Goal: Task Accomplishment & Management: Manage account settings

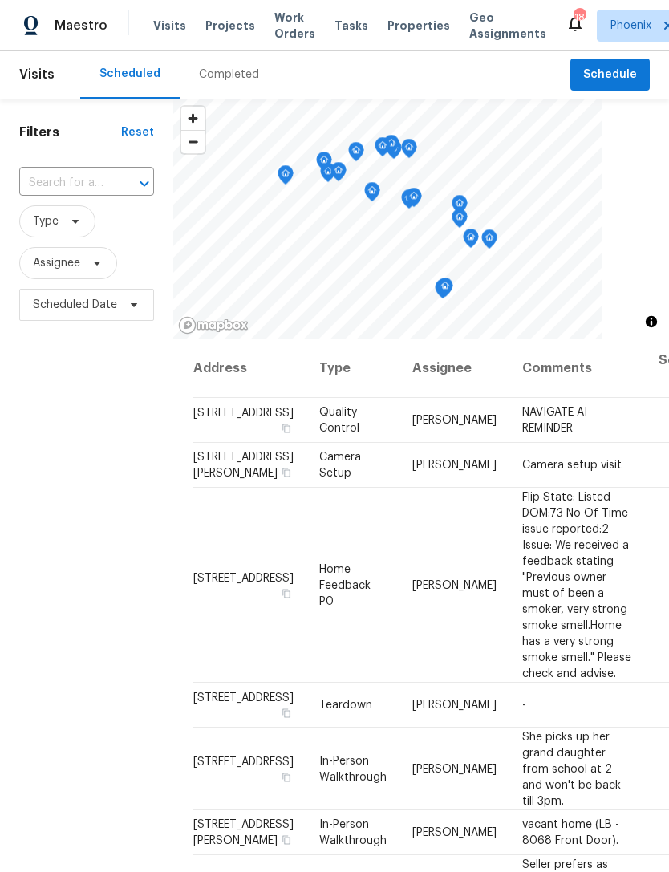
click at [286, 30] on span "Work Orders" at bounding box center [294, 26] width 41 height 32
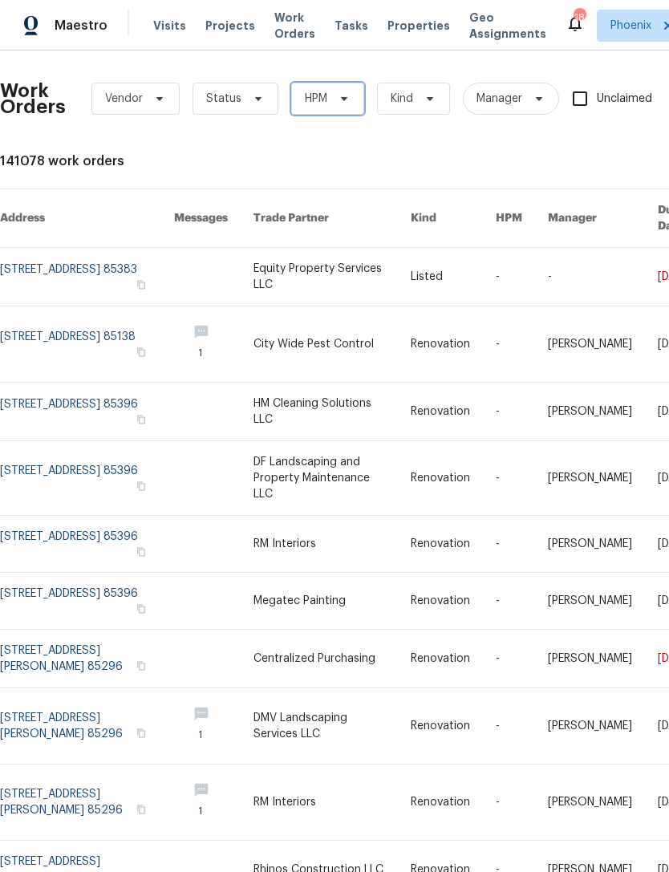
click at [334, 99] on span at bounding box center [342, 98] width 18 height 13
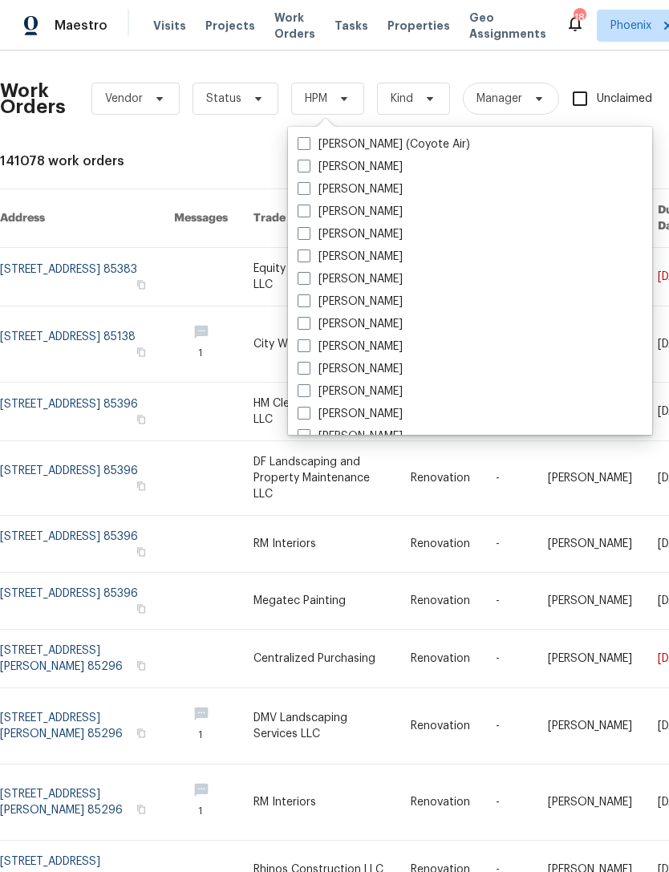
click at [385, 366] on label "[PERSON_NAME]" at bounding box center [350, 369] width 105 height 16
click at [308, 366] on input "[PERSON_NAME]" at bounding box center [303, 366] width 10 height 10
checkbox input "true"
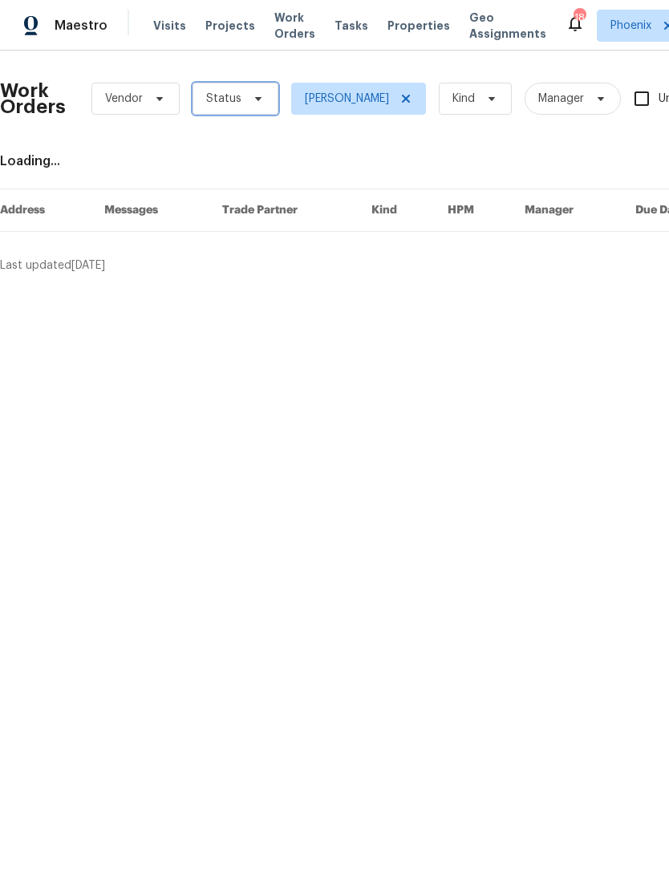
click at [244, 107] on span "Status" at bounding box center [235, 99] width 86 height 32
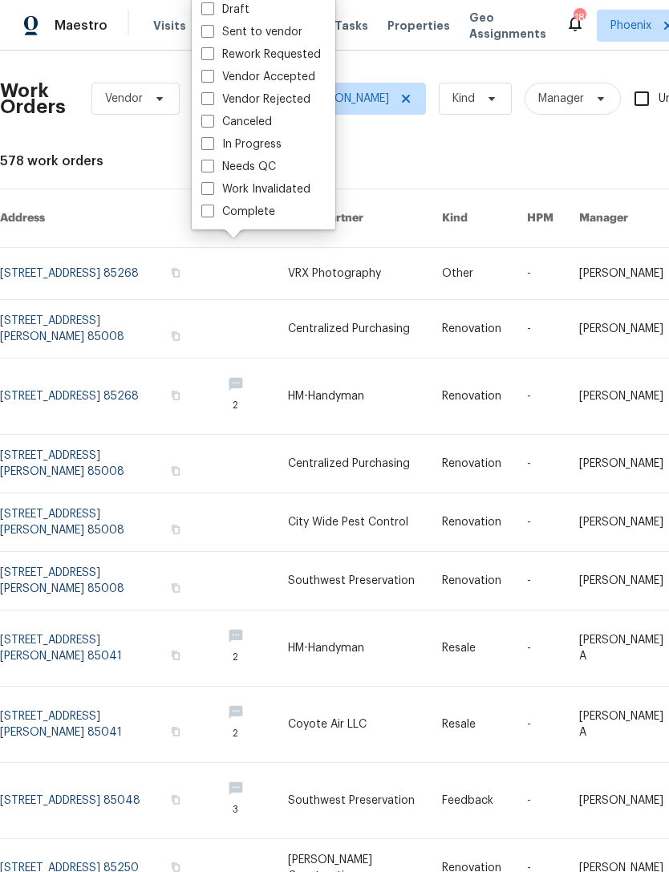
click at [251, 164] on label "Needs QC" at bounding box center [238, 167] width 75 height 16
click at [212, 164] on input "Needs QC" at bounding box center [206, 164] width 10 height 10
checkbox input "true"
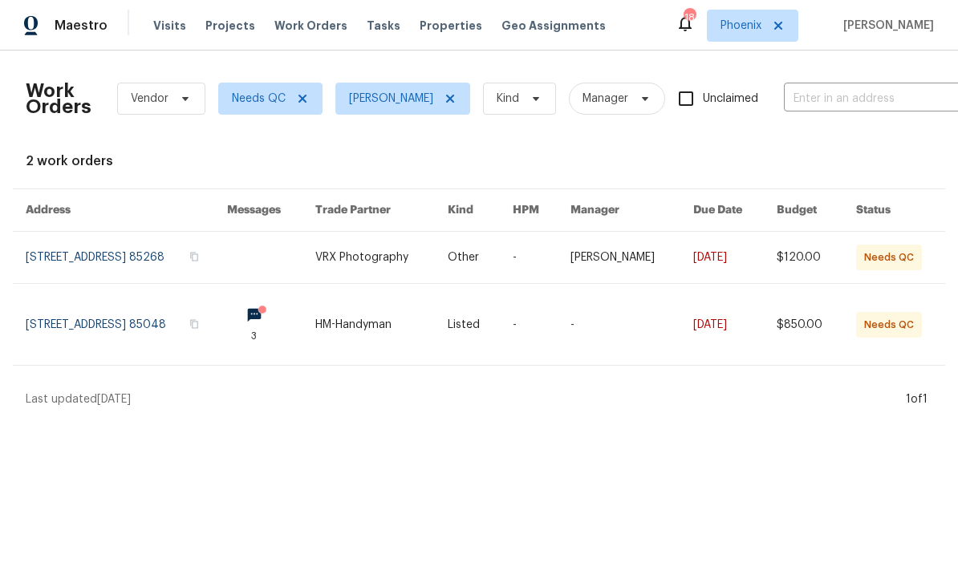
click at [315, 327] on link at bounding box center [271, 324] width 88 height 81
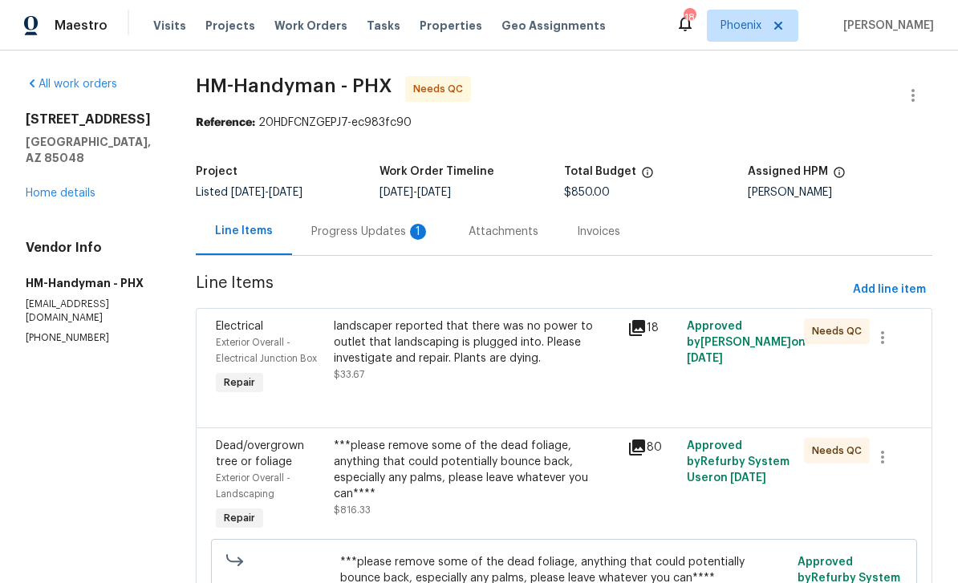
click at [380, 229] on div "Progress Updates 1" at bounding box center [370, 232] width 119 height 16
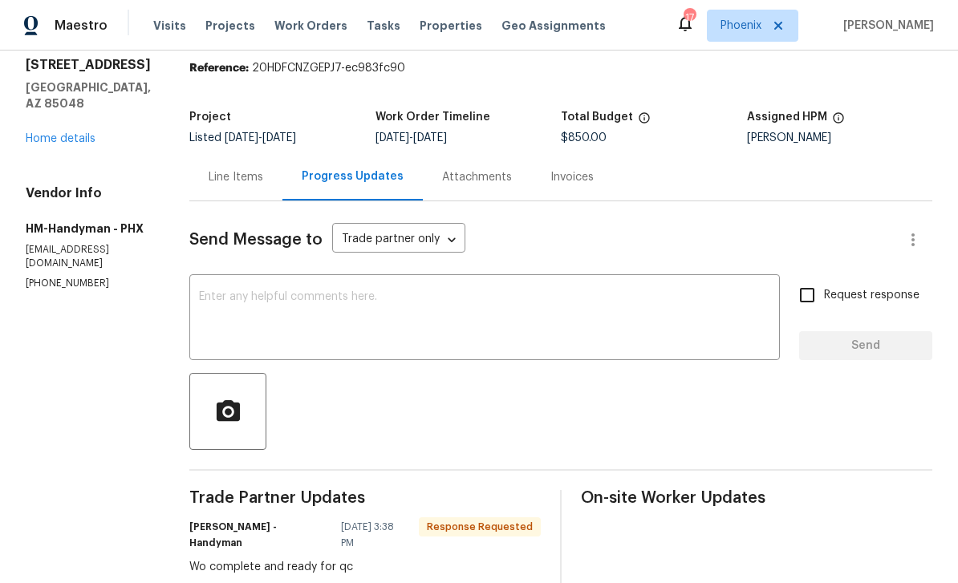
scroll to position [32, 0]
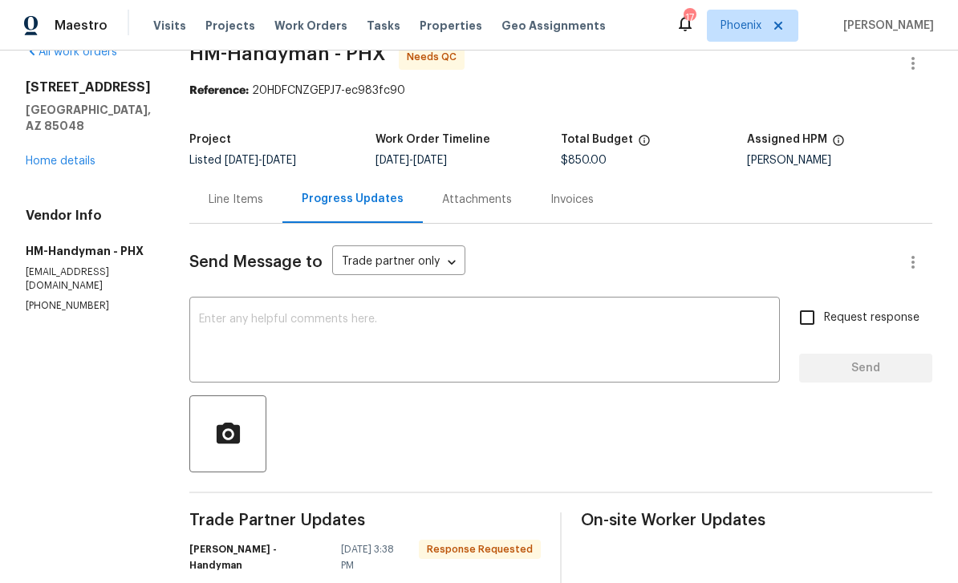
click at [248, 207] on div "Line Items" at bounding box center [236, 200] width 55 height 16
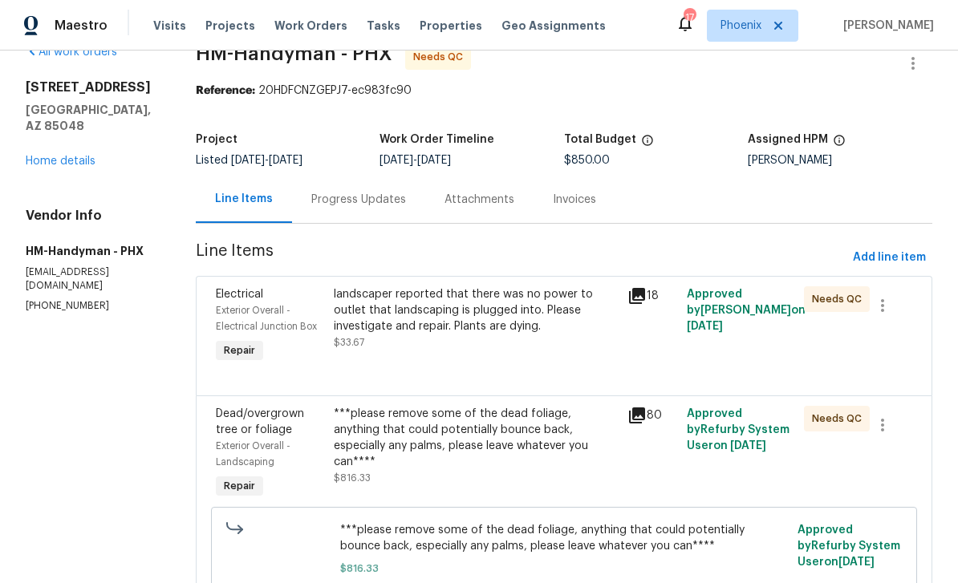
click at [62, 160] on div "All work orders 14645 S 25th Pl Phoenix, AZ 85048 Home details Vendor Info HM-H…" at bounding box center [92, 178] width 132 height 269
click at [55, 156] on link "Home details" at bounding box center [61, 161] width 70 height 11
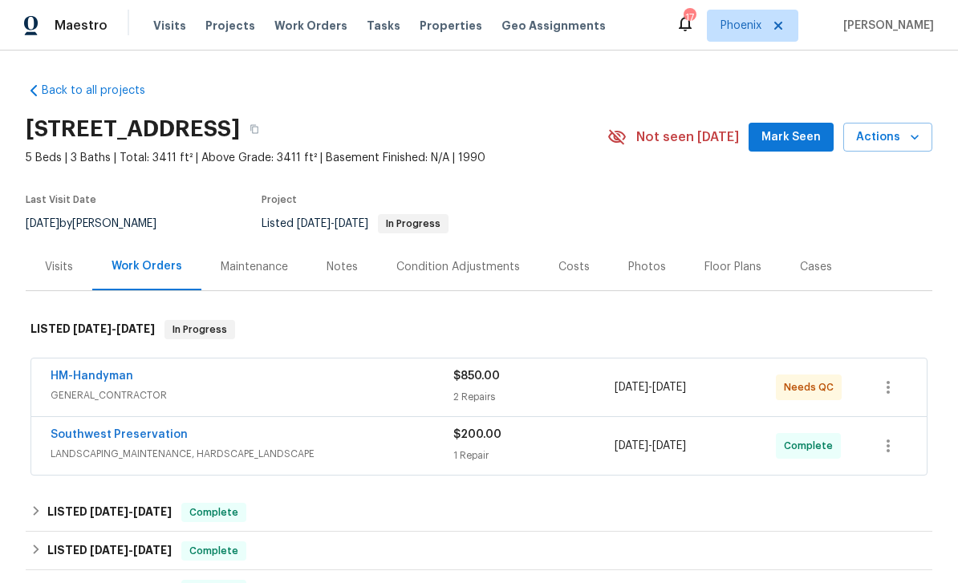
click at [84, 376] on link "HM-Handyman" at bounding box center [92, 376] width 83 height 11
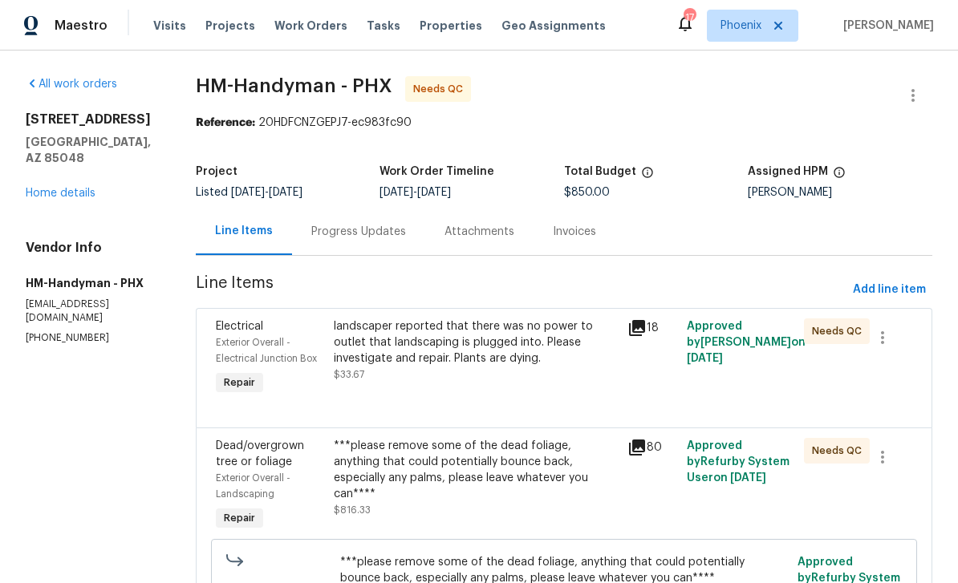
click at [482, 355] on div "landscaper reported that there was no power to outlet that landscaping is plugg…" at bounding box center [476, 342] width 285 height 48
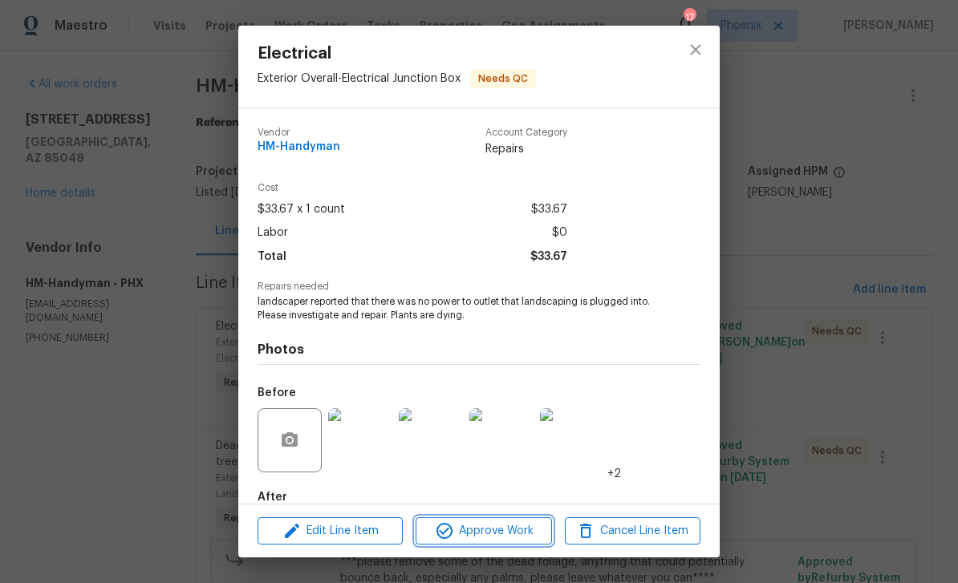
click at [513, 529] on span "Approve Work" at bounding box center [483, 531] width 126 height 20
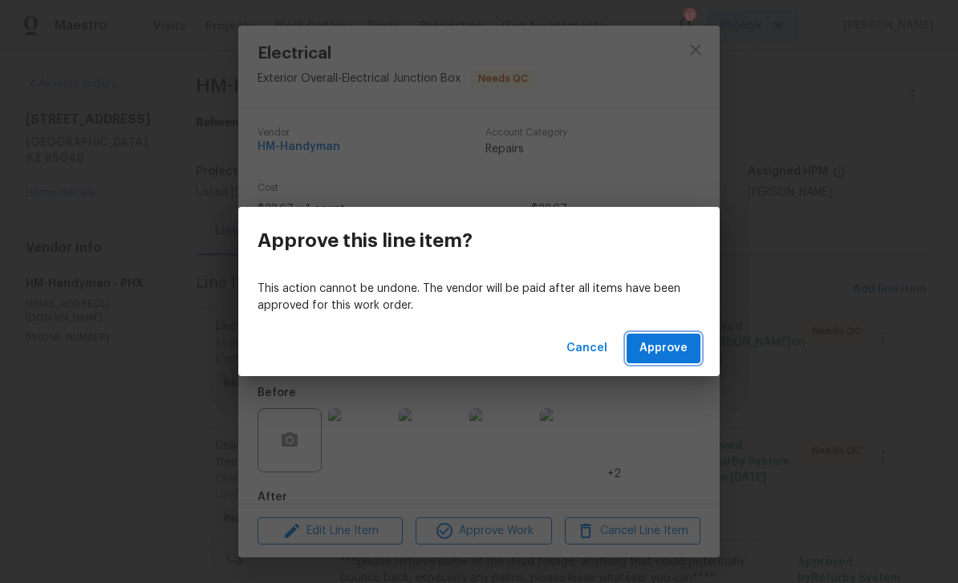
click at [663, 347] on span "Approve" at bounding box center [663, 348] width 48 height 20
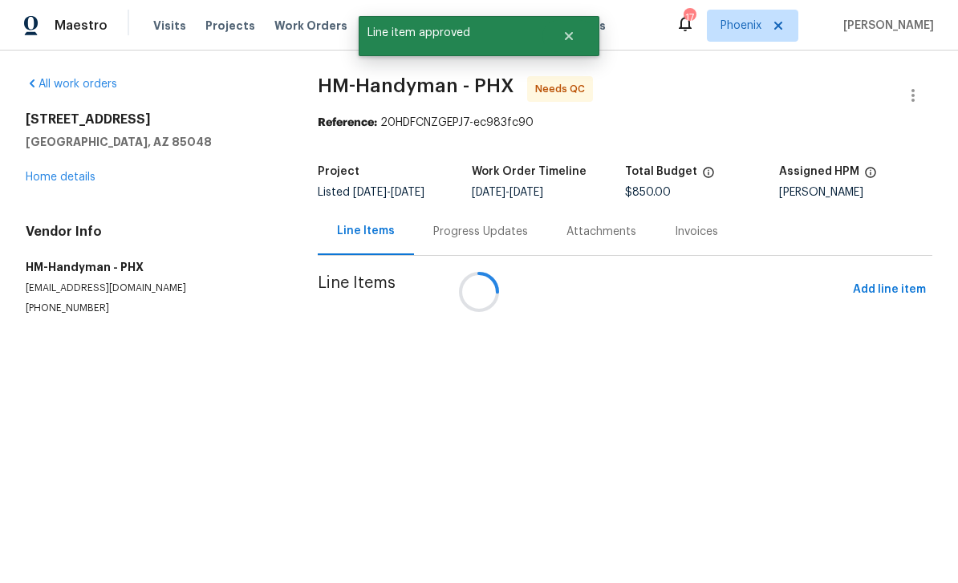
click at [514, 358] on div at bounding box center [479, 291] width 958 height 583
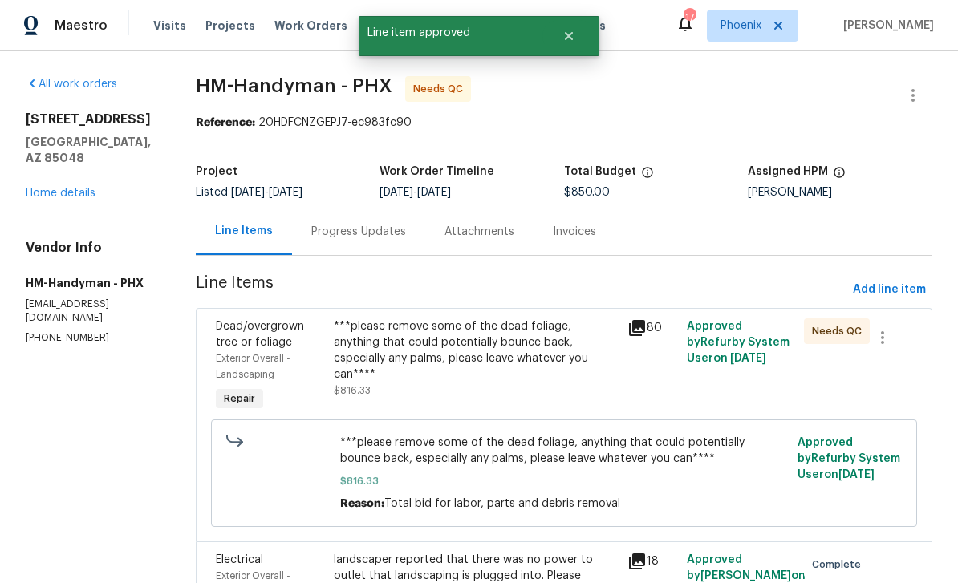
click at [523, 355] on div "***please remove some of the dead foliage, anything that could potentially boun…" at bounding box center [476, 350] width 285 height 64
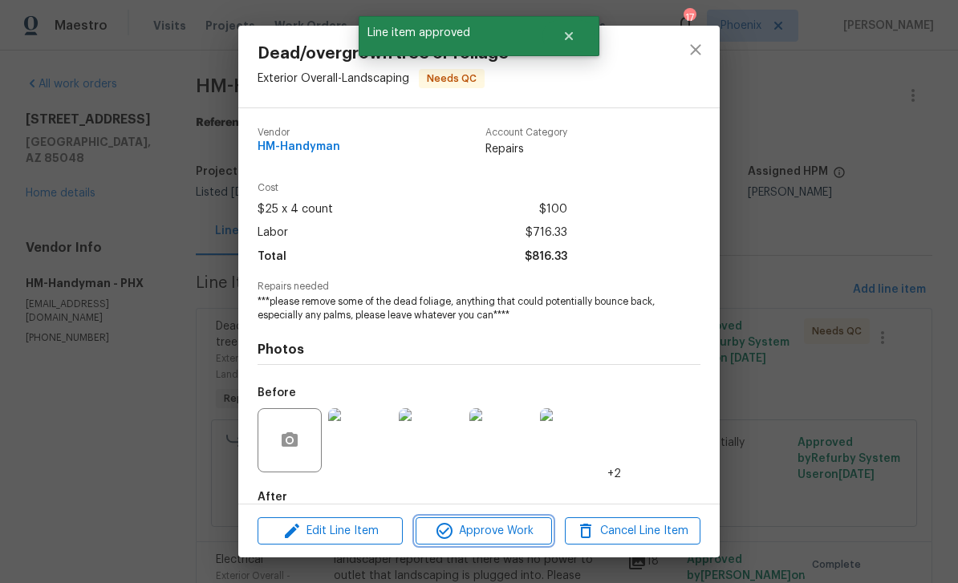
click at [516, 543] on button "Approve Work" at bounding box center [483, 531] width 136 height 28
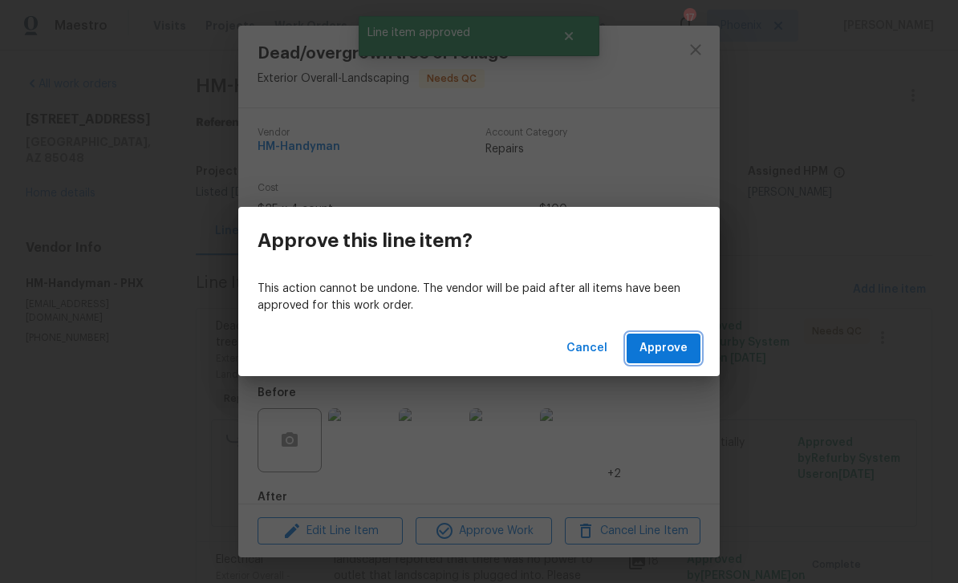
click at [668, 341] on span "Approve" at bounding box center [663, 348] width 48 height 20
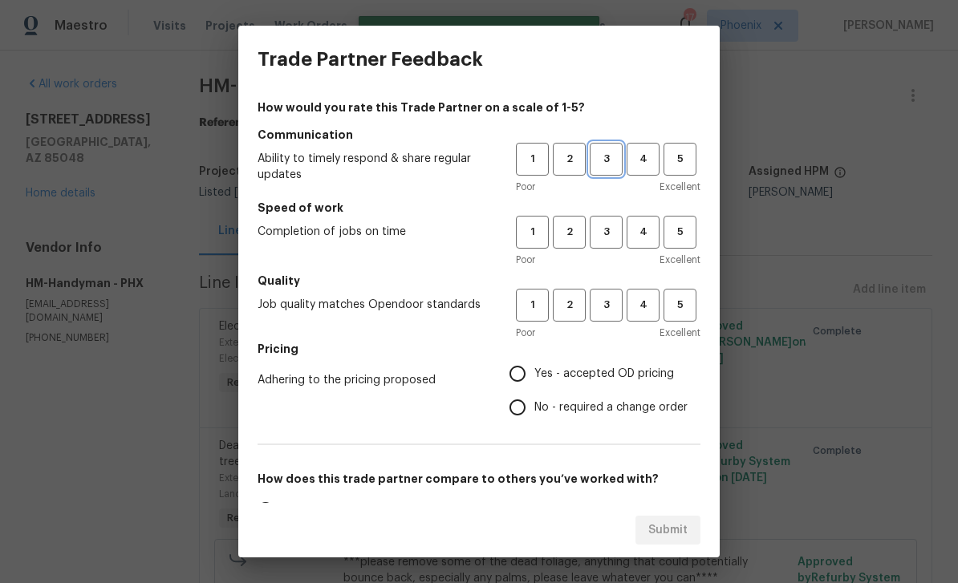
click at [604, 166] on span "3" at bounding box center [606, 159] width 30 height 18
click at [613, 221] on button "3" at bounding box center [606, 232] width 33 height 33
click at [614, 310] on span "3" at bounding box center [606, 305] width 30 height 18
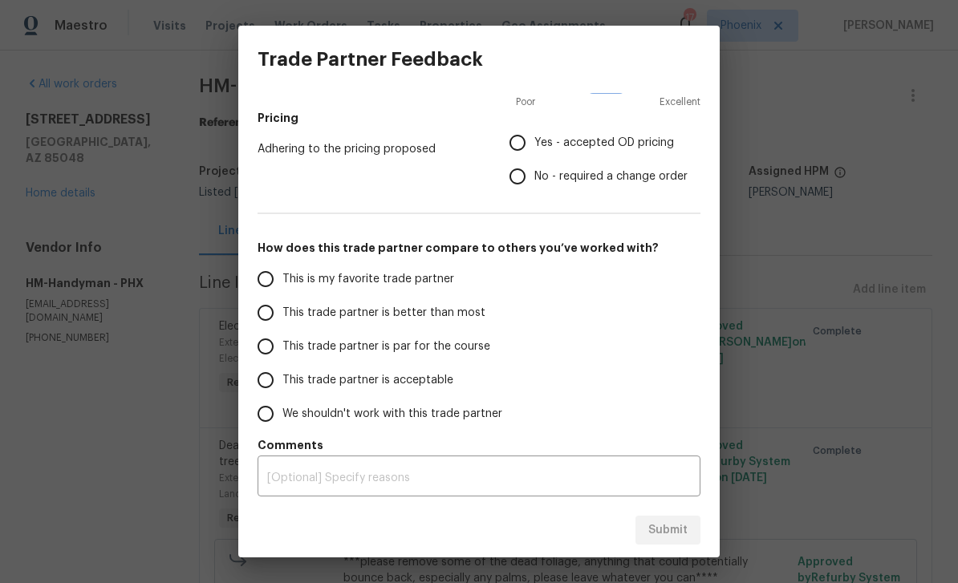
scroll to position [231, 0]
click at [267, 344] on input "This trade partner is par for the course" at bounding box center [266, 347] width 34 height 34
radio input "true"
click at [265, 303] on input "This trade partner is better than most" at bounding box center [266, 313] width 34 height 34
radio input "true"
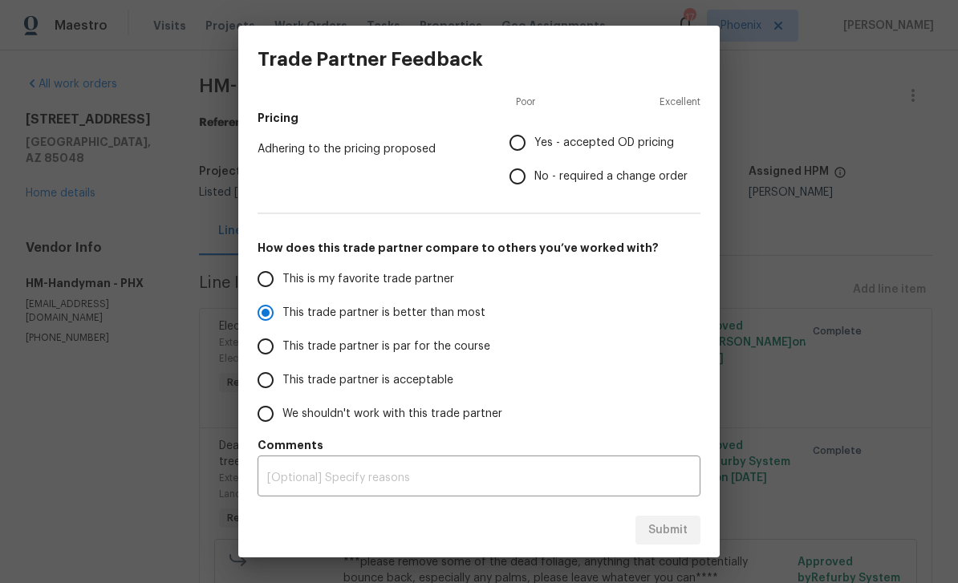
click at [653, 363] on div "This is my favorite trade partner This trade partner is better than most This t…" at bounding box center [478, 346] width 443 height 168
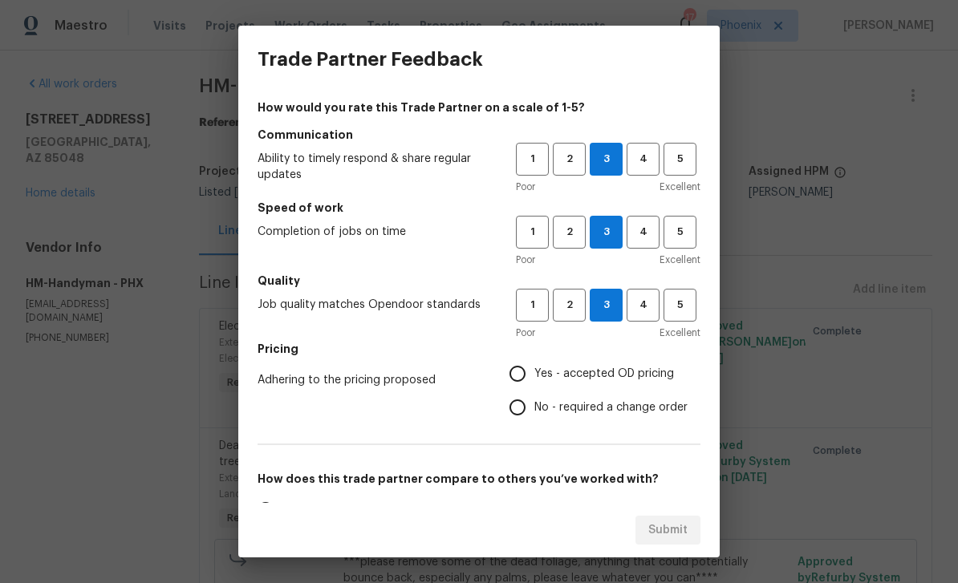
scroll to position [0, 0]
click at [505, 407] on input "No - required a change order" at bounding box center [517, 408] width 34 height 34
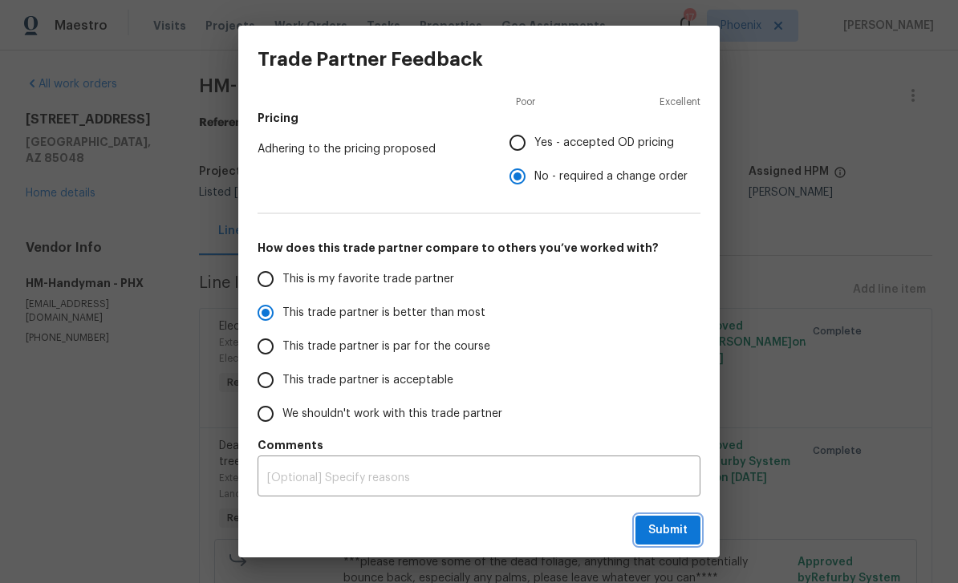
click at [668, 533] on span "Submit" at bounding box center [667, 531] width 39 height 20
radio input "false"
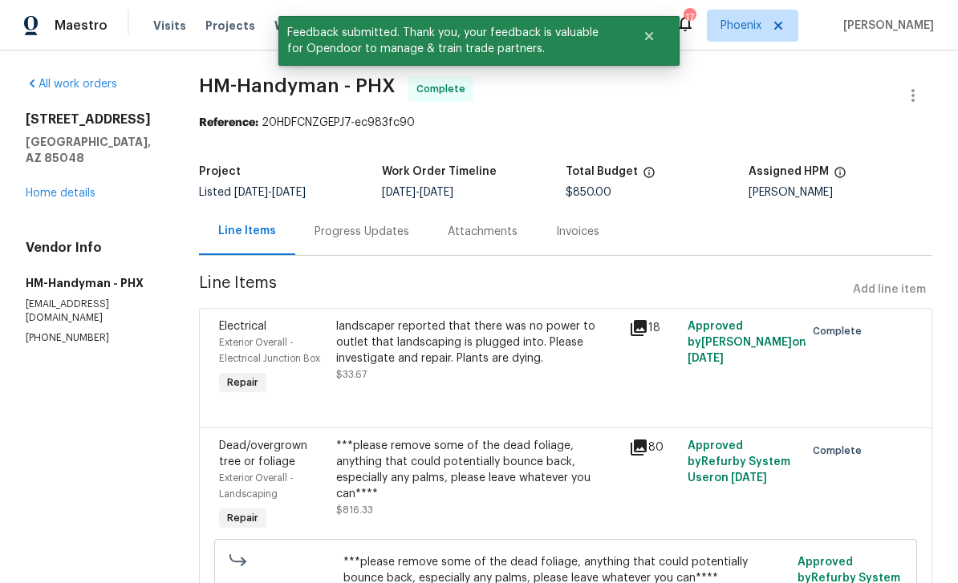
click at [37, 188] on link "Home details" at bounding box center [61, 193] width 70 height 11
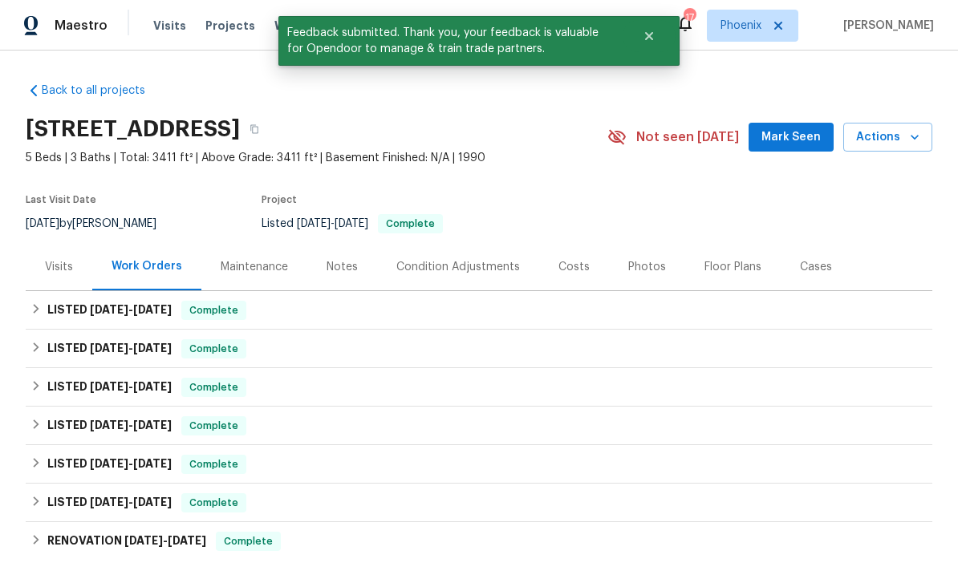
click at [668, 148] on button "Mark Seen" at bounding box center [790, 138] width 85 height 30
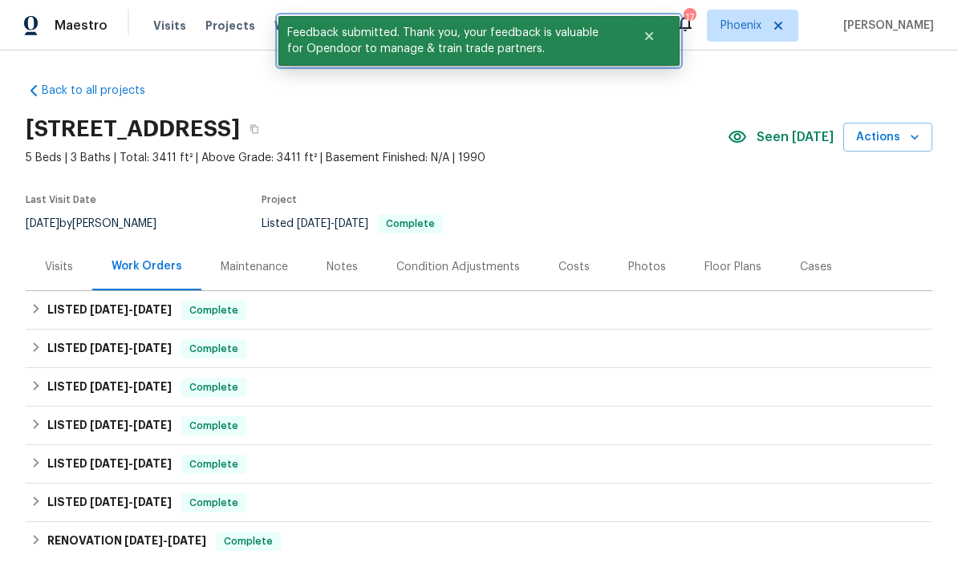
click at [650, 42] on icon "Close" at bounding box center [648, 36] width 13 height 13
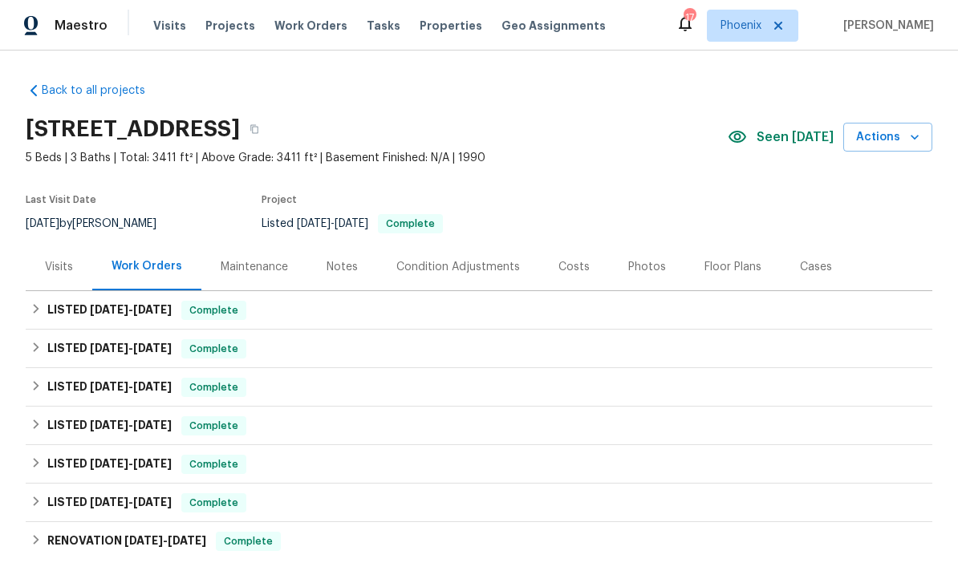
click at [289, 30] on span "Work Orders" at bounding box center [310, 26] width 73 height 16
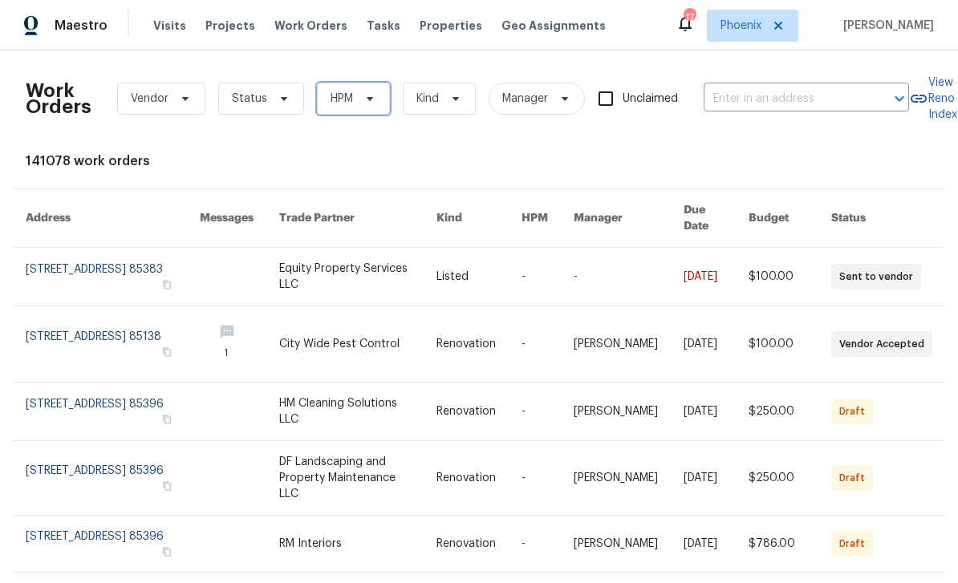
click at [359, 93] on span at bounding box center [368, 98] width 18 height 13
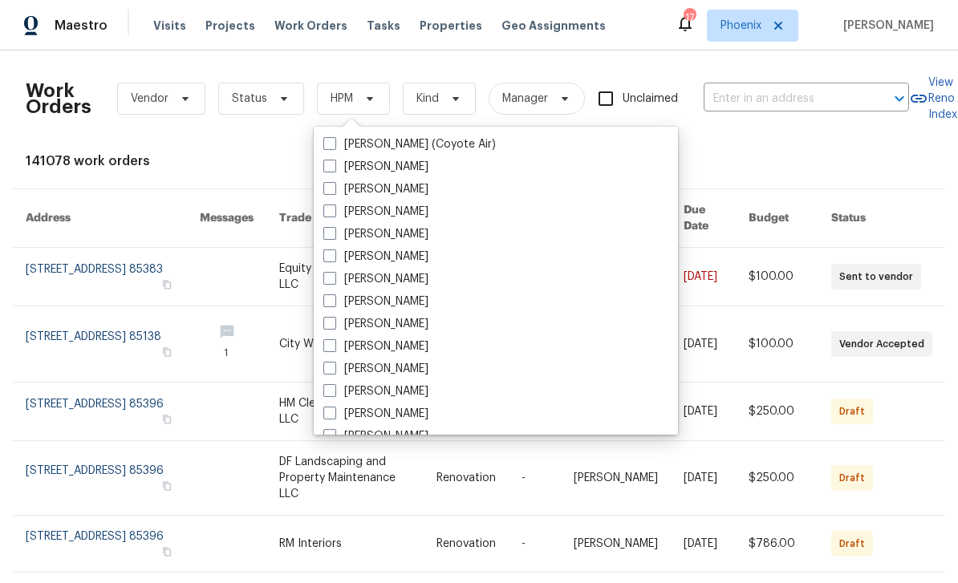
click at [405, 374] on label "[PERSON_NAME]" at bounding box center [375, 369] width 105 height 16
click at [334, 371] on input "[PERSON_NAME]" at bounding box center [328, 366] width 10 height 10
checkbox input "true"
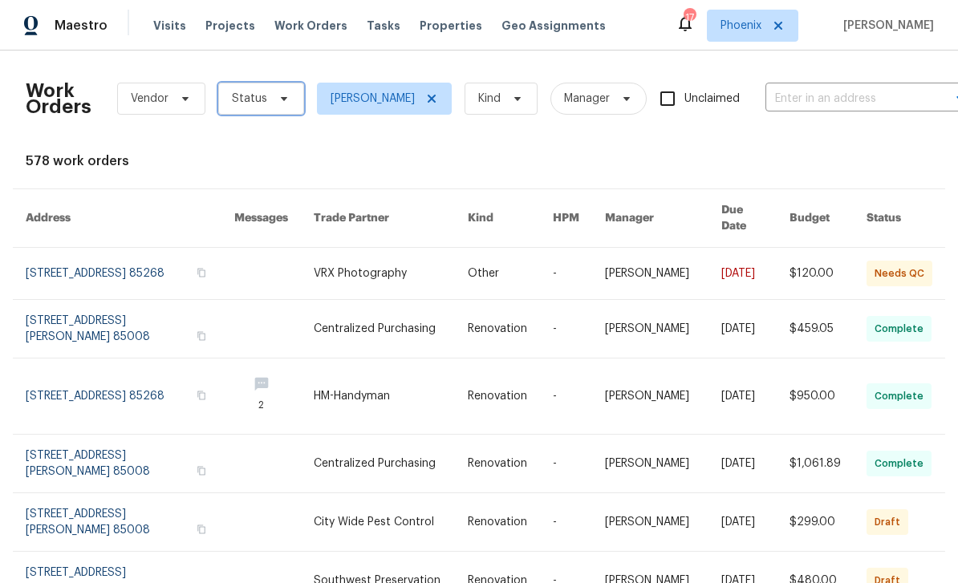
click at [290, 103] on span "Status" at bounding box center [261, 99] width 86 height 32
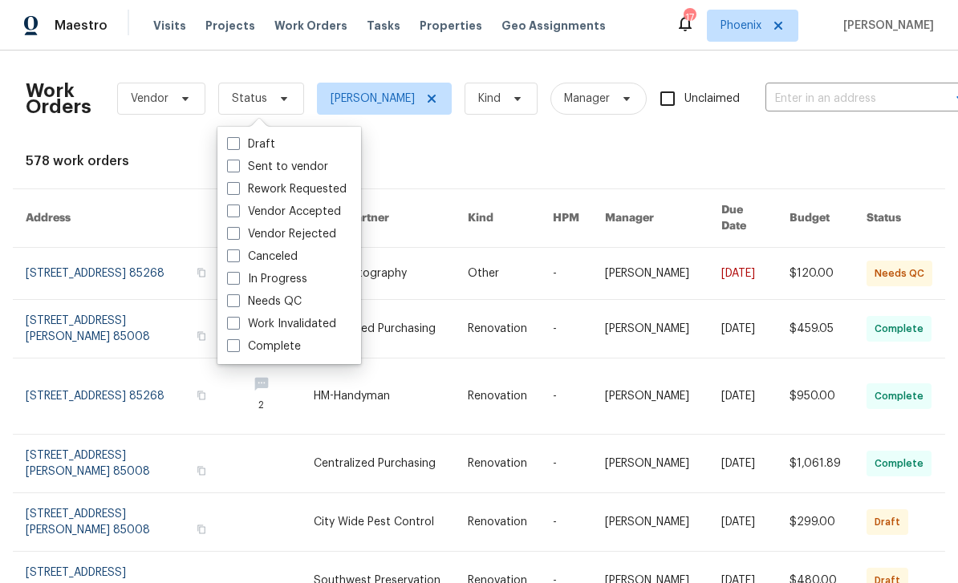
click at [276, 301] on label "Needs QC" at bounding box center [264, 302] width 75 height 16
click at [237, 301] on input "Needs QC" at bounding box center [232, 299] width 10 height 10
checkbox input "true"
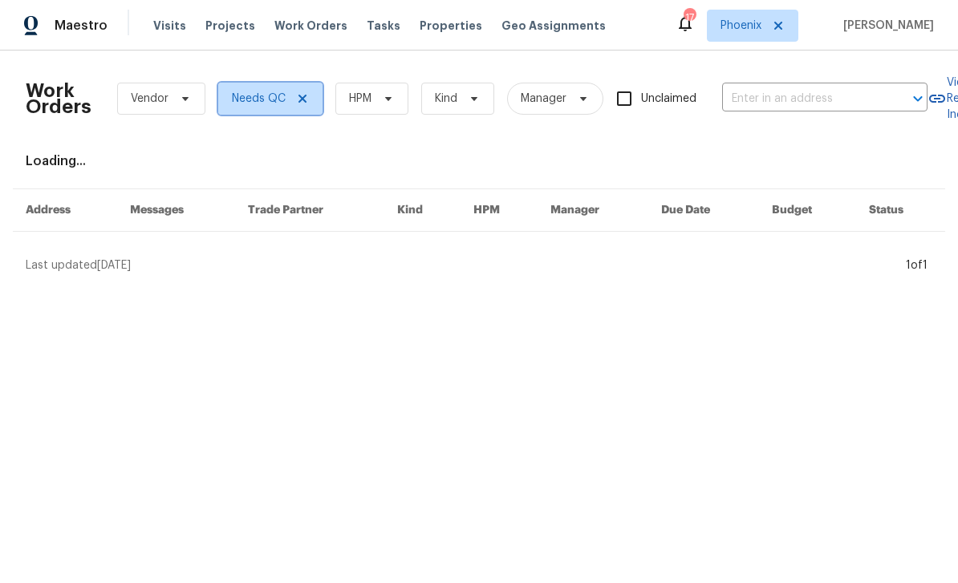
click at [265, 95] on span "Needs QC" at bounding box center [259, 99] width 54 height 16
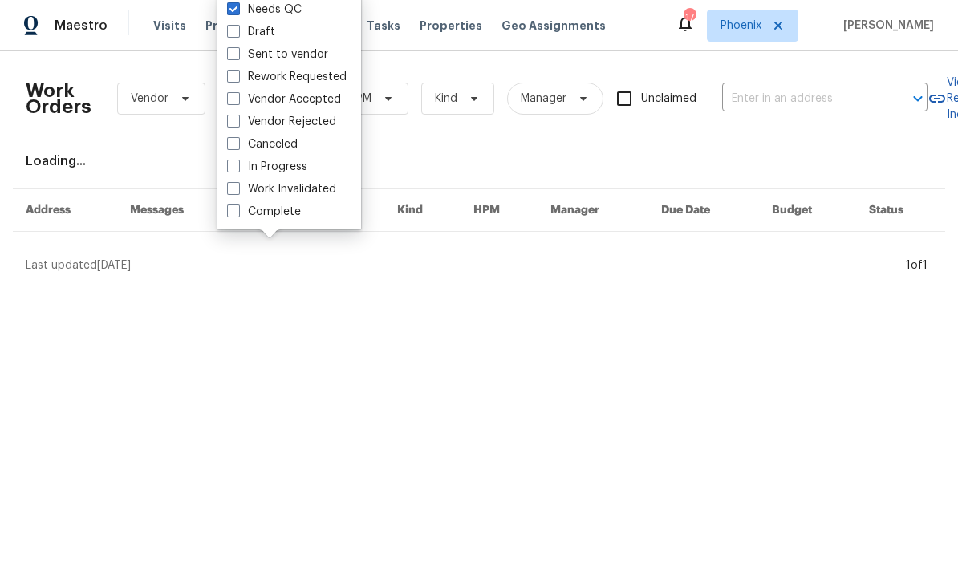
click at [278, 6] on label "Needs QC" at bounding box center [264, 10] width 75 height 16
click at [237, 6] on input "Needs QC" at bounding box center [232, 7] width 10 height 10
checkbox input "false"
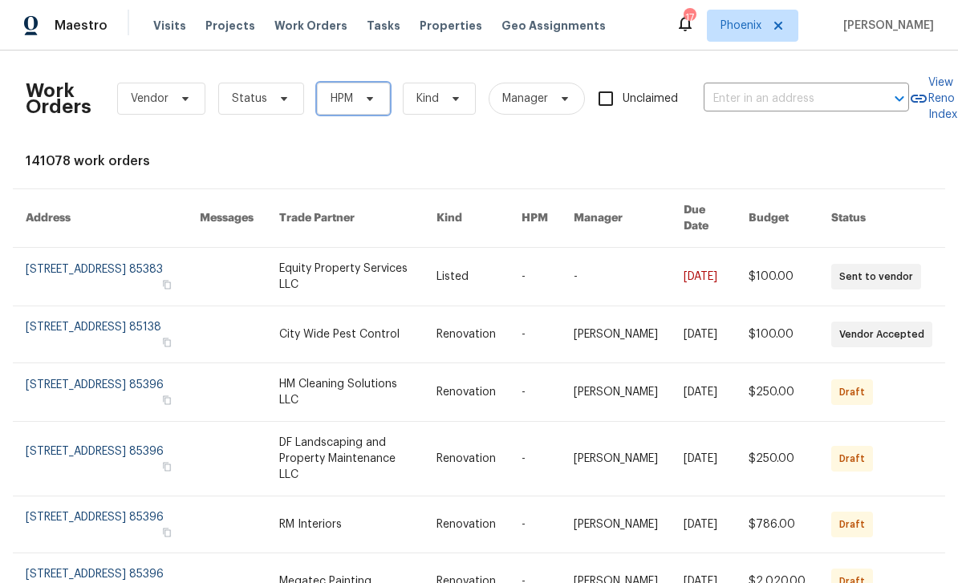
click at [368, 94] on icon at bounding box center [369, 98] width 13 height 13
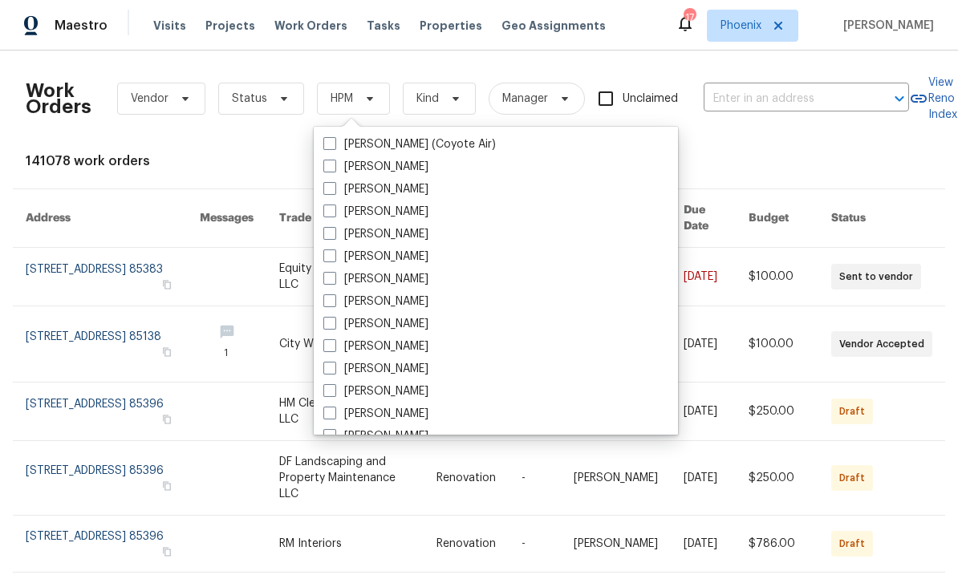
click at [403, 366] on label "[PERSON_NAME]" at bounding box center [375, 369] width 105 height 16
click at [334, 366] on input "[PERSON_NAME]" at bounding box center [328, 366] width 10 height 10
checkbox input "true"
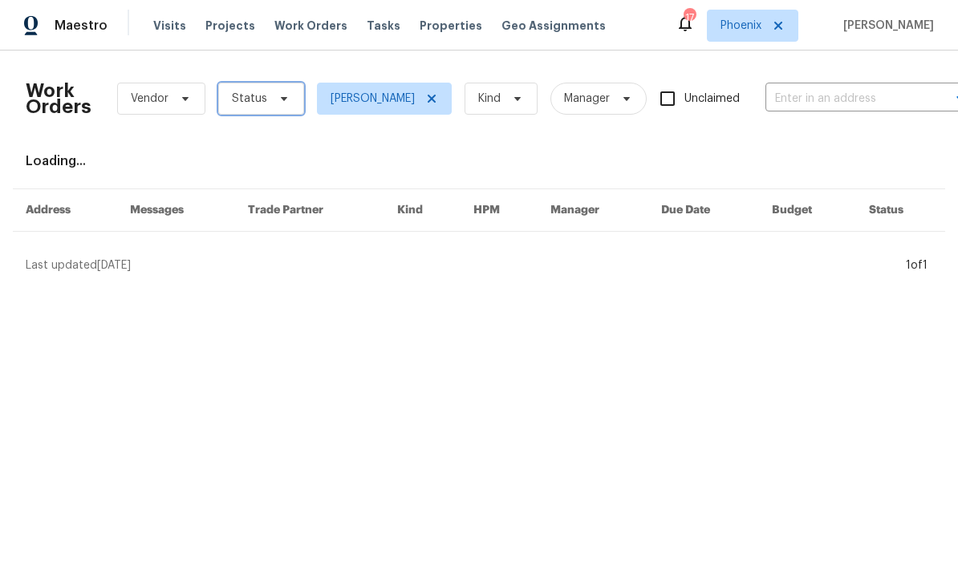
click at [273, 104] on span at bounding box center [282, 98] width 18 height 13
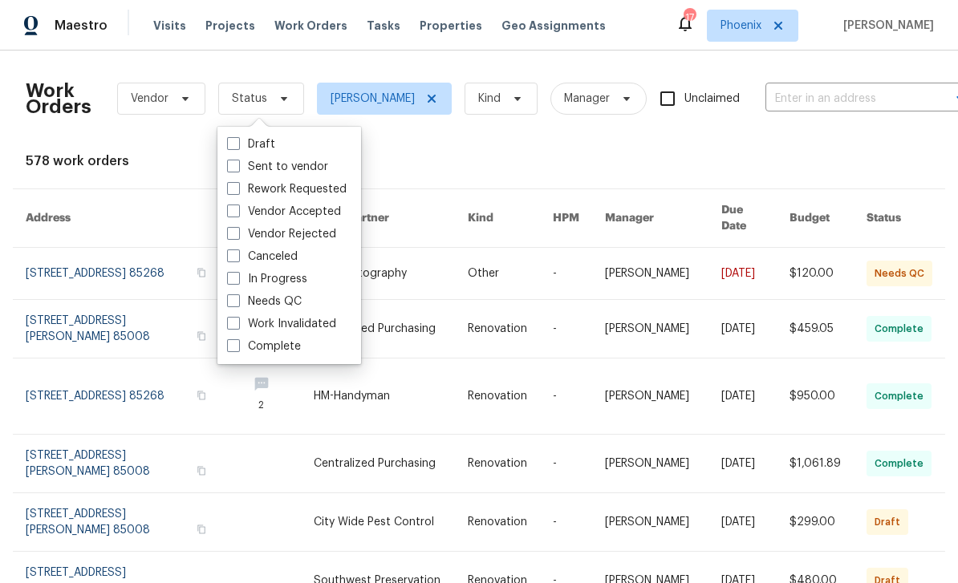
click at [281, 275] on label "In Progress" at bounding box center [267, 279] width 80 height 16
click at [237, 275] on input "In Progress" at bounding box center [232, 276] width 10 height 10
checkbox input "true"
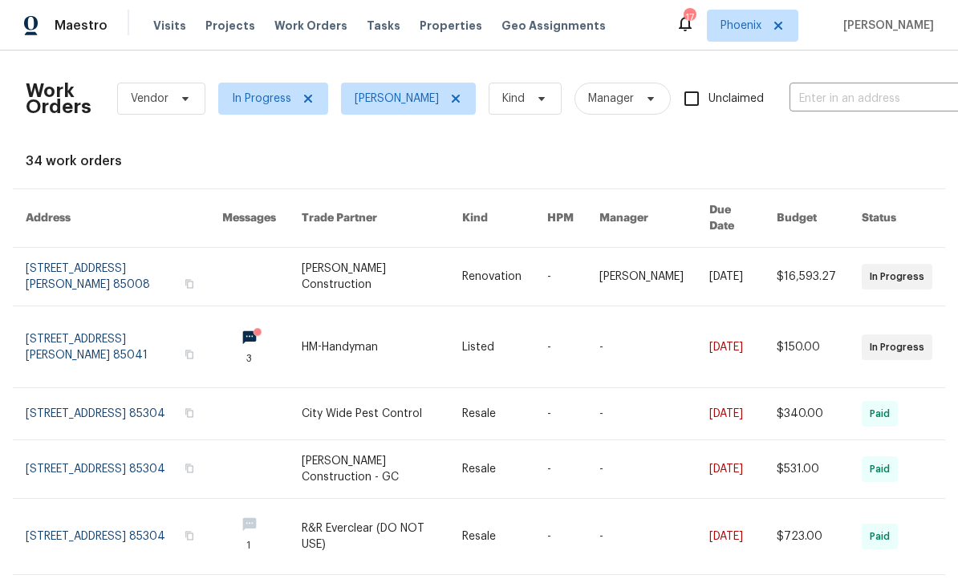
click at [255, 323] on link at bounding box center [261, 346] width 79 height 81
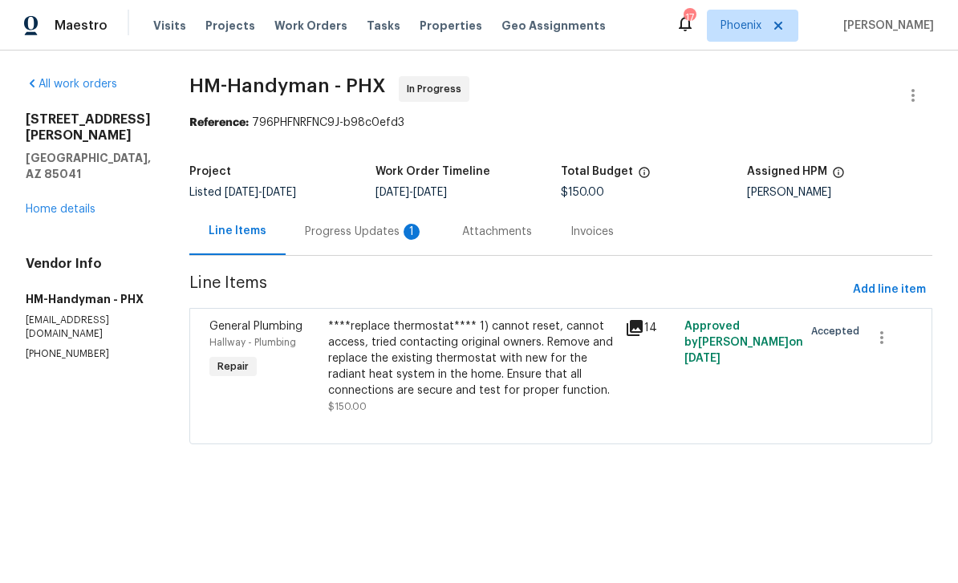
click at [398, 226] on div "Progress Updates 1" at bounding box center [364, 232] width 119 height 16
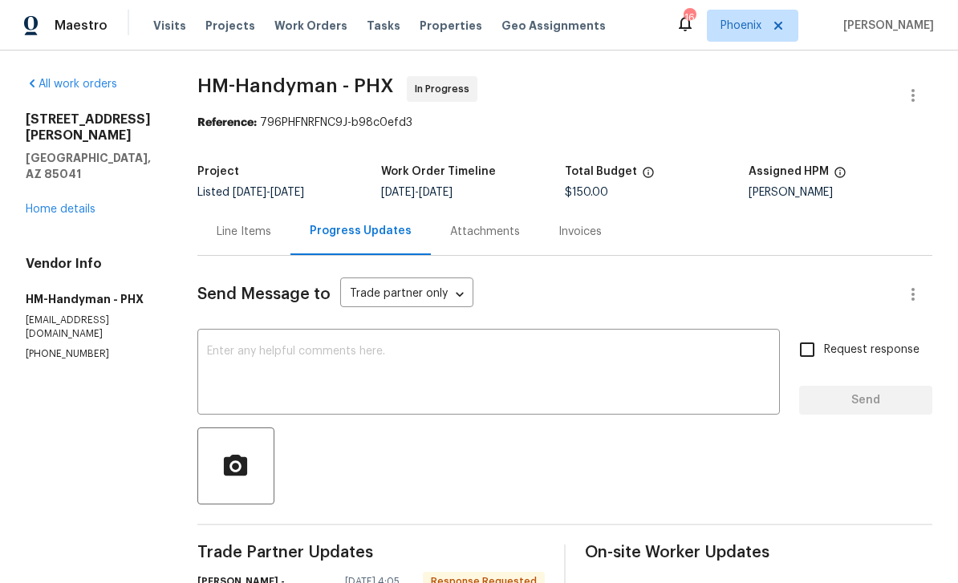
click at [247, 208] on div "Line Items" at bounding box center [243, 231] width 93 height 47
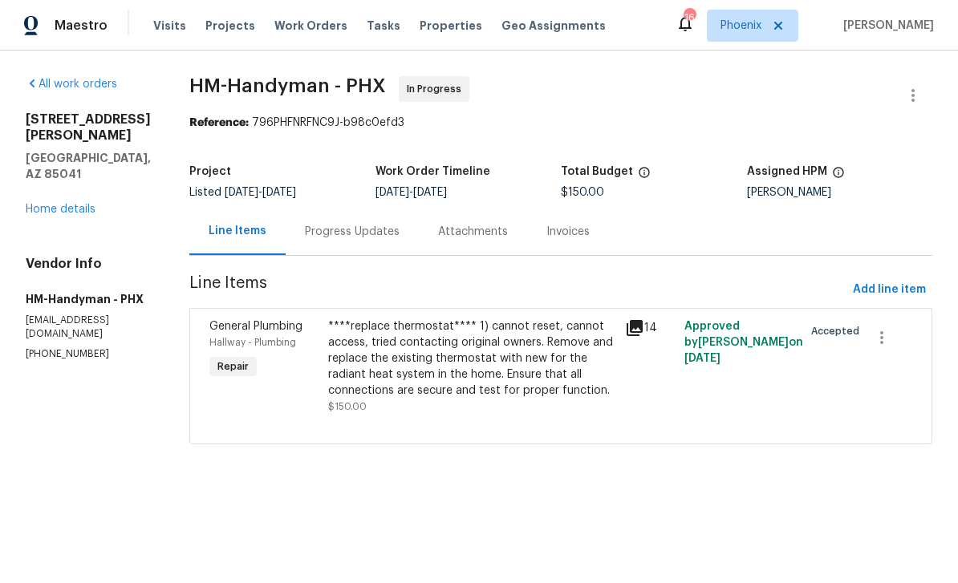
click at [483, 363] on div "****replace thermostat**** 1) cannot reset, cannot access, tried contacting ori…" at bounding box center [471, 358] width 287 height 80
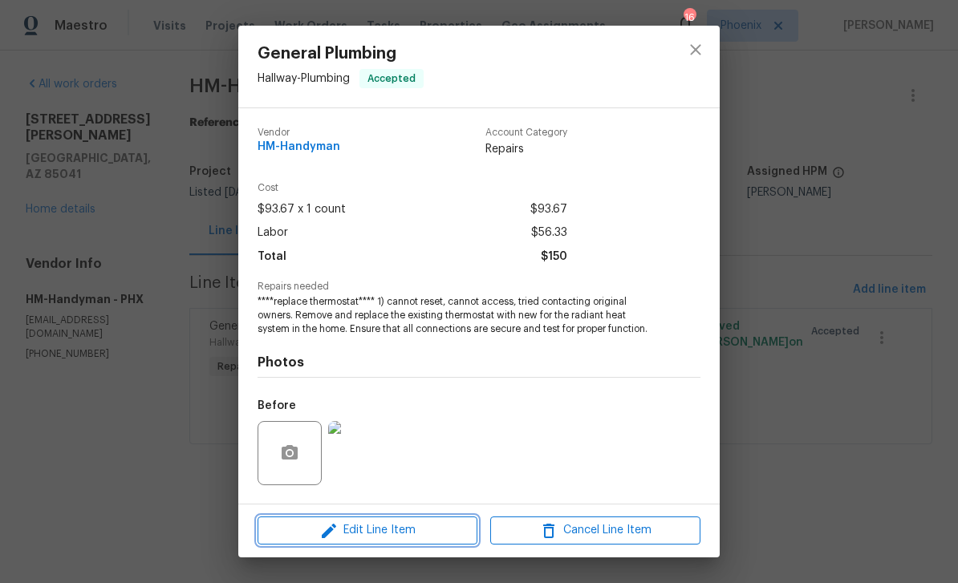
click at [421, 535] on span "Edit Line Item" at bounding box center [367, 531] width 210 height 20
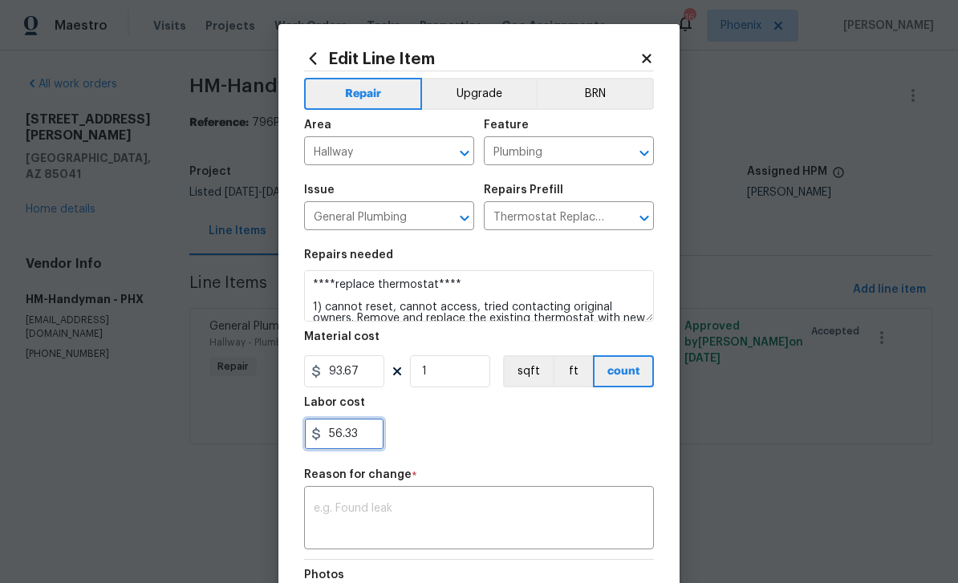
click at [382, 435] on input "56.33" at bounding box center [344, 434] width 80 height 32
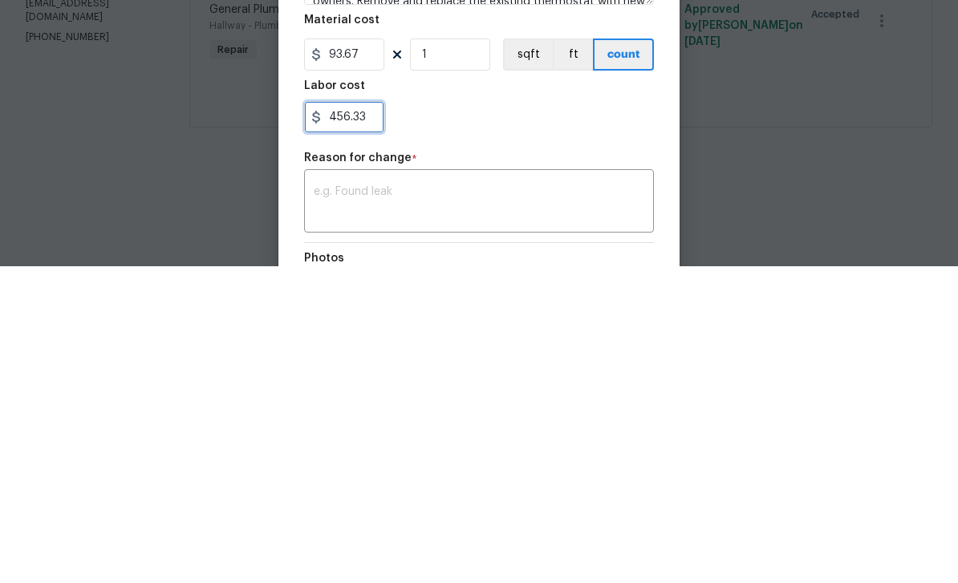
type input "456.33"
click at [566, 418] on div "456.33" at bounding box center [479, 434] width 350 height 32
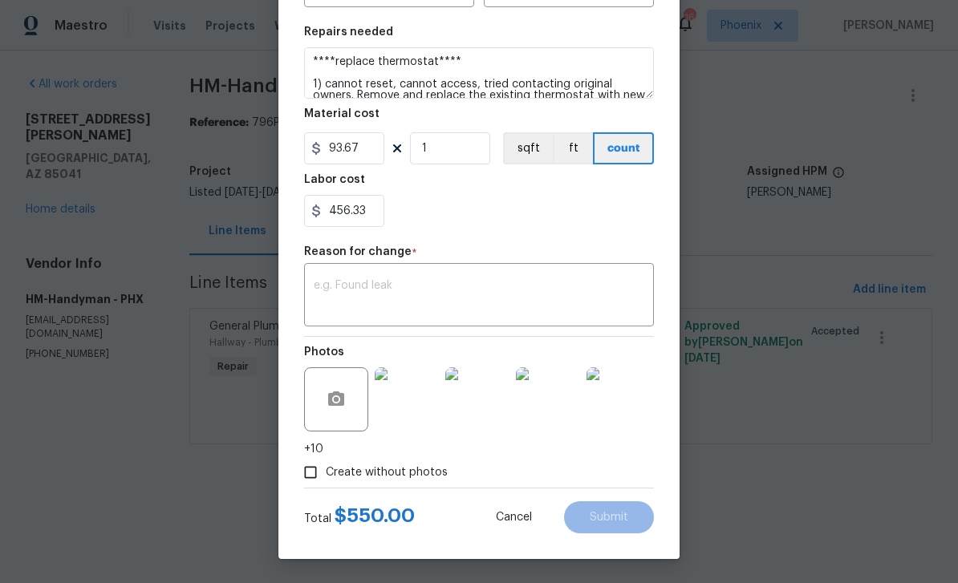
scroll to position [226, 0]
click at [546, 305] on textarea at bounding box center [479, 297] width 330 height 34
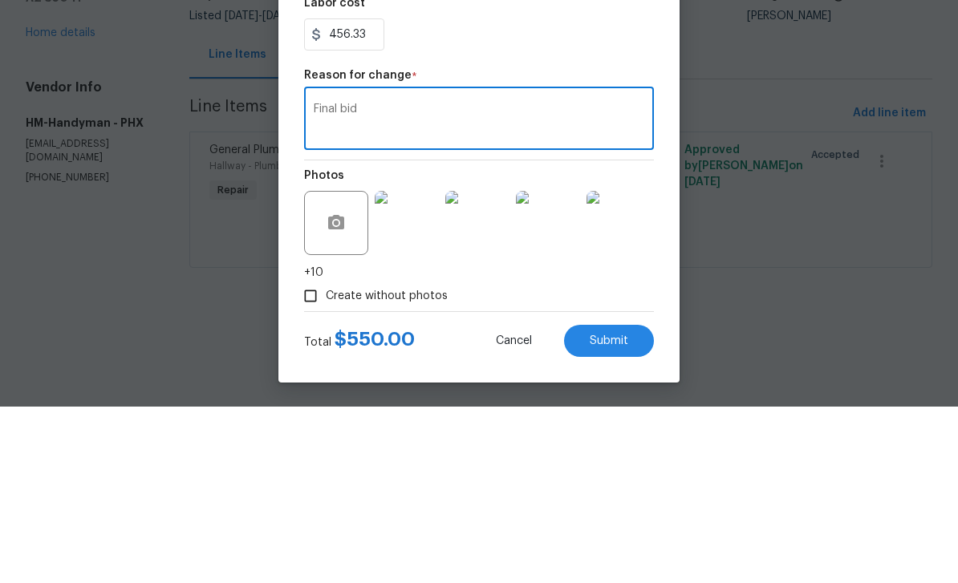
type textarea "Final bid"
click at [577, 68] on div "Repair Upgrade BRN Area Hallway ​ Feature Plumbing ​ Issue General Plumbing ​ R…" at bounding box center [479, 167] width 350 height 639
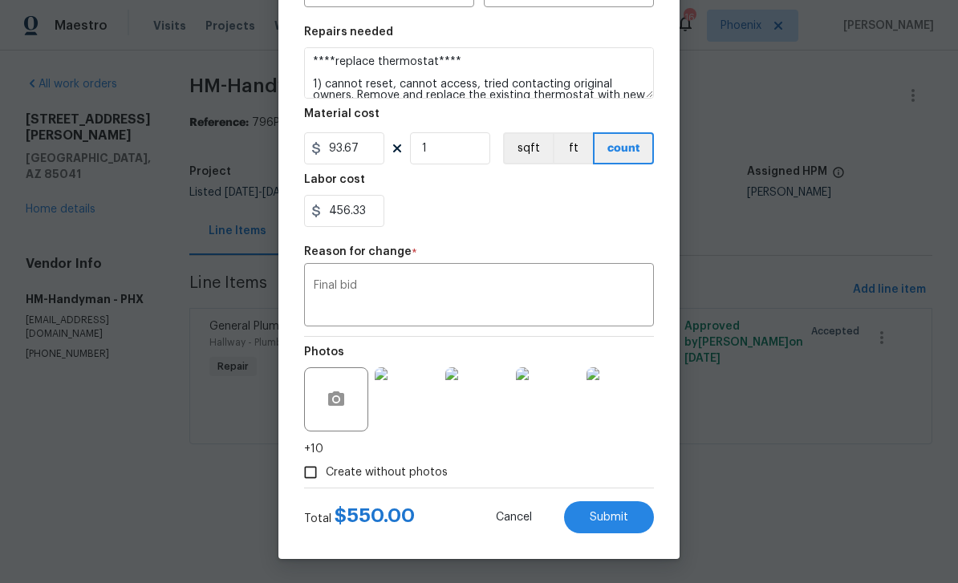
click at [632, 519] on button "Submit" at bounding box center [609, 517] width 90 height 32
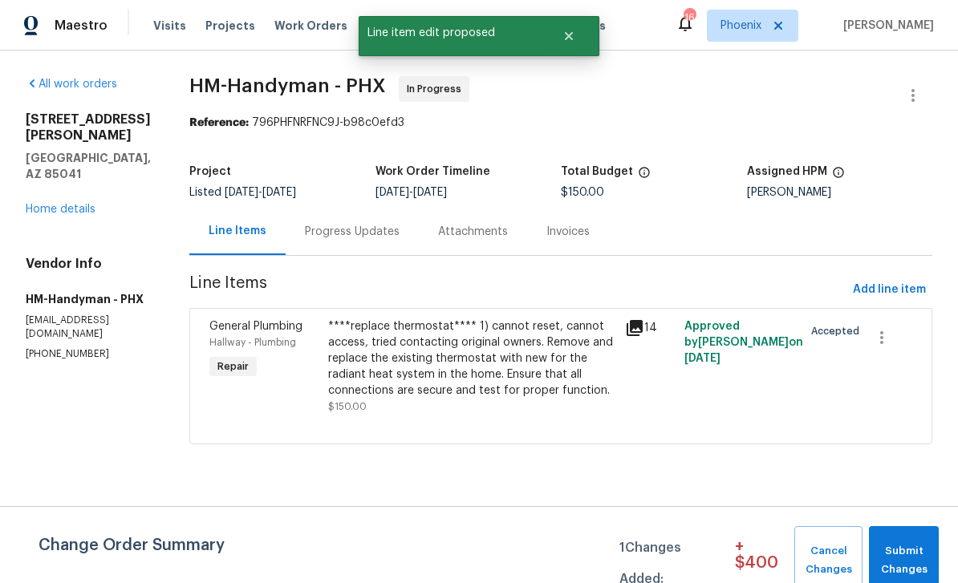
scroll to position [0, 0]
click at [908, 547] on span "Submit Changes" at bounding box center [904, 560] width 54 height 37
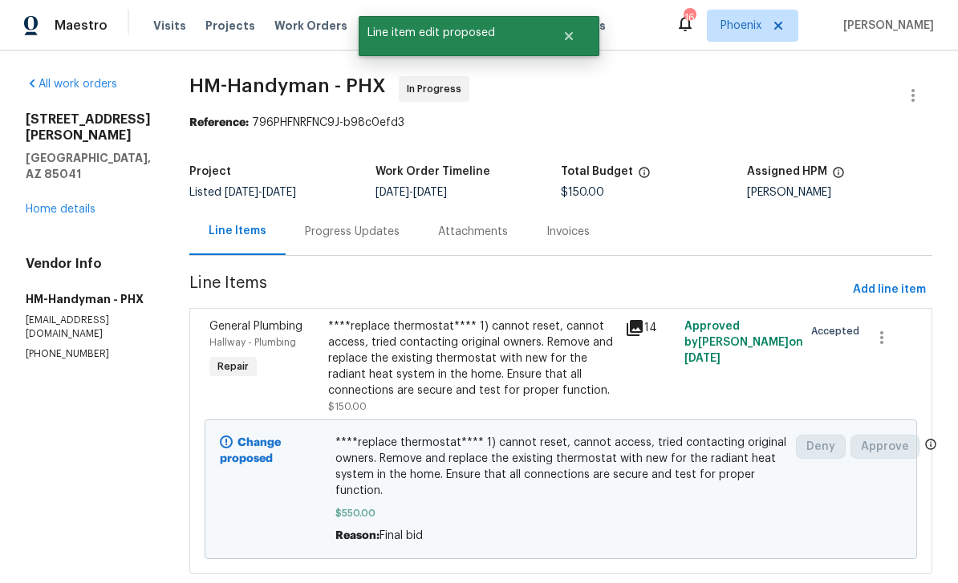
click at [358, 233] on div "Progress Updates" at bounding box center [352, 232] width 95 height 16
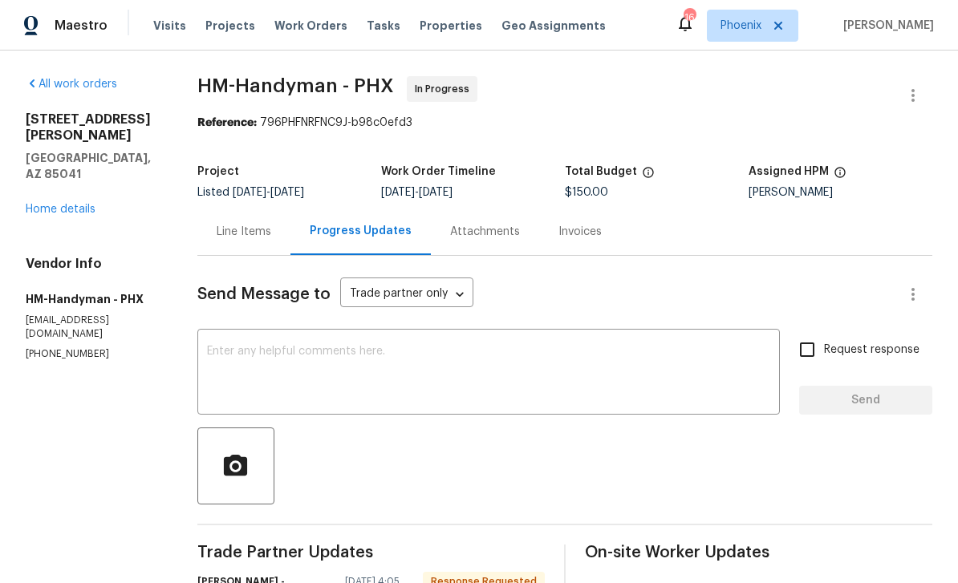
click at [261, 232] on div "Line Items" at bounding box center [244, 232] width 55 height 16
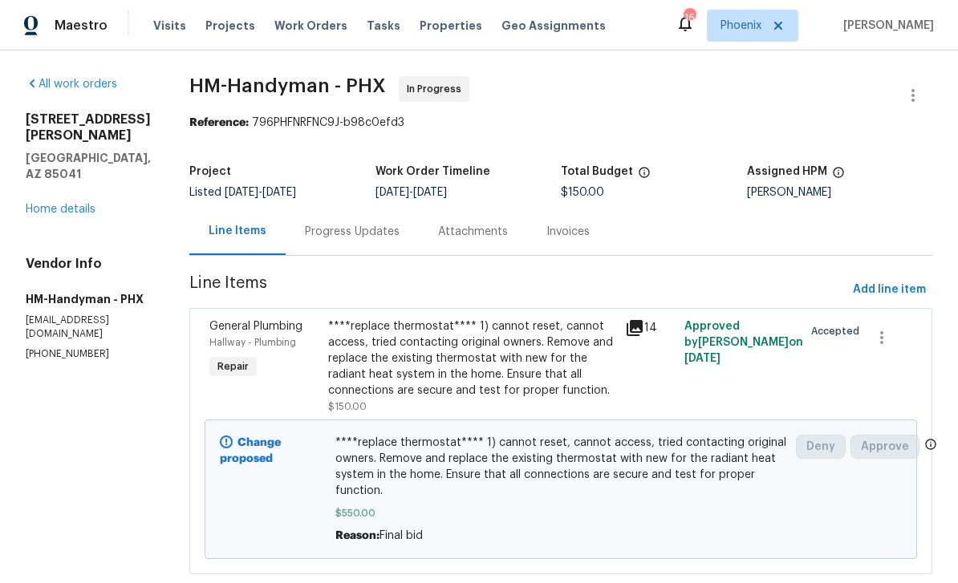
click at [377, 229] on div "Progress Updates" at bounding box center [352, 232] width 95 height 16
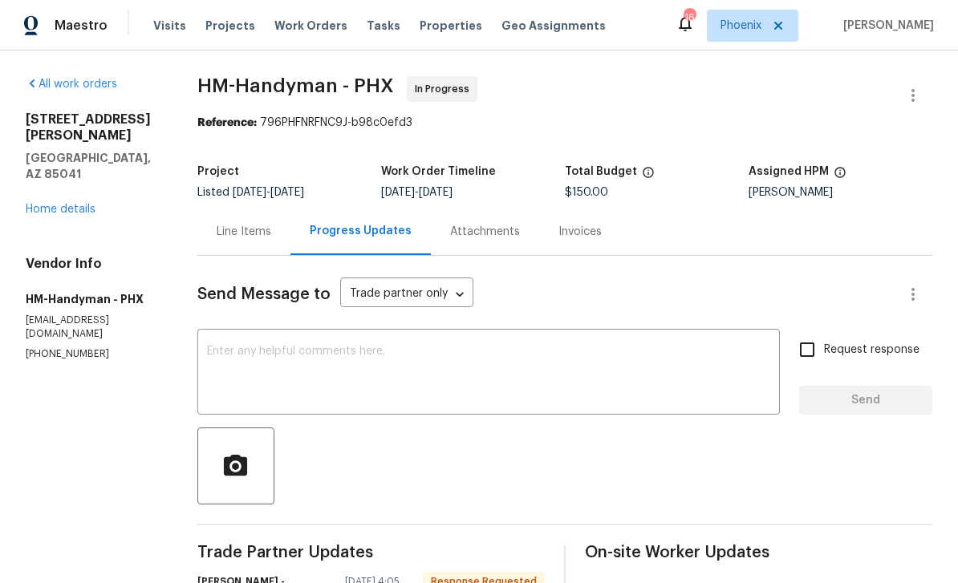
click at [410, 371] on textarea at bounding box center [488, 374] width 563 height 56
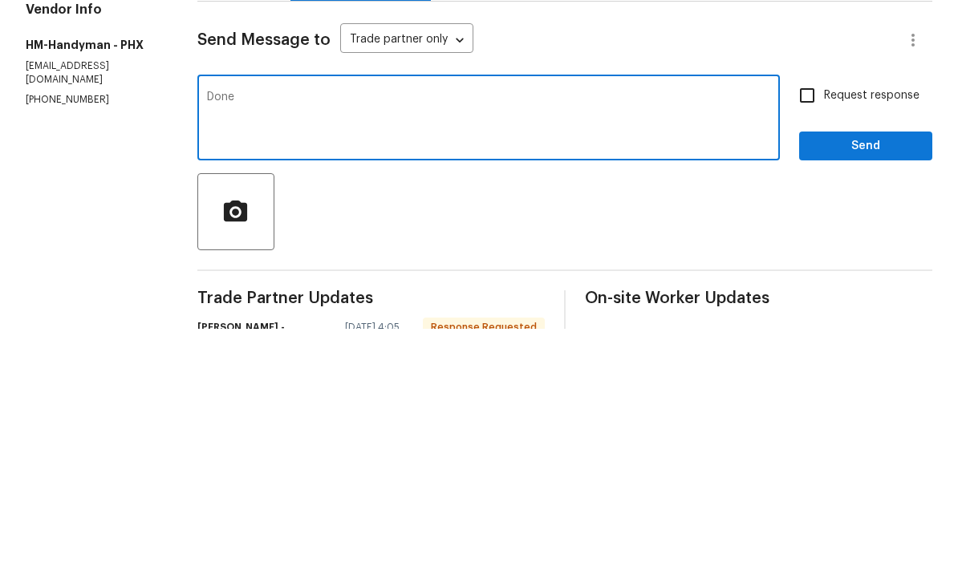
type textarea "Done"
click at [891, 386] on button "Send" at bounding box center [865, 401] width 133 height 30
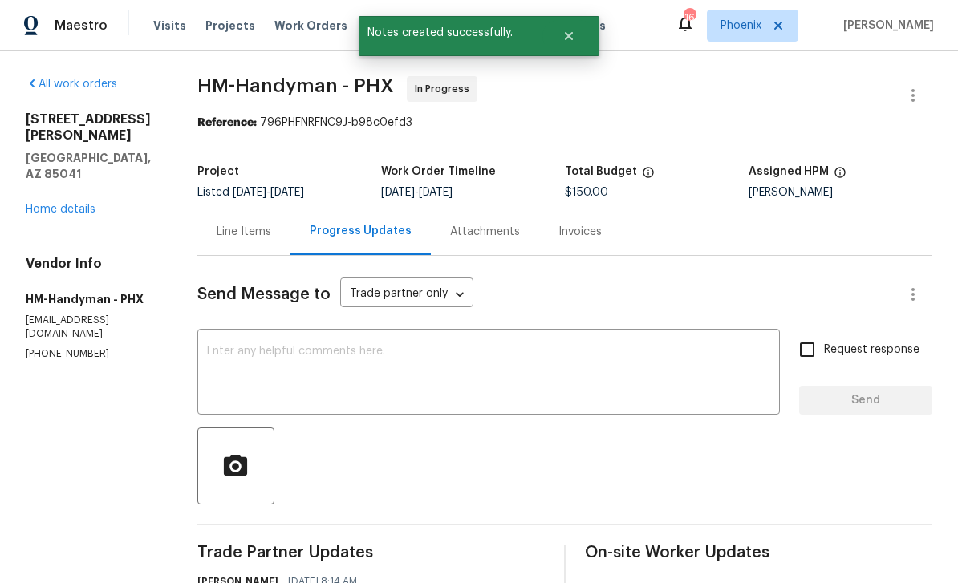
click at [48, 204] on link "Home details" at bounding box center [61, 209] width 70 height 11
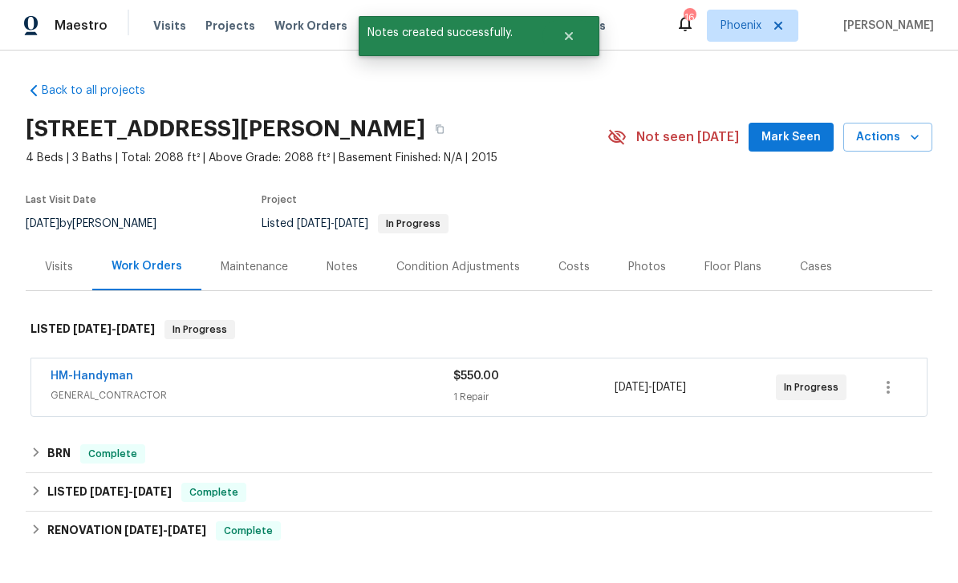
click at [792, 148] on button "Mark Seen" at bounding box center [790, 138] width 85 height 30
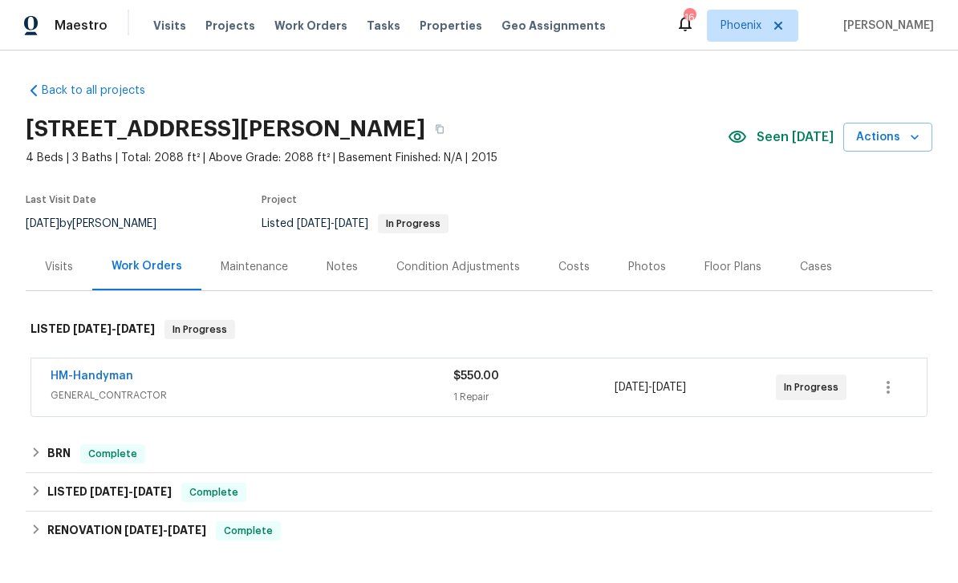
click at [284, 31] on span "Work Orders" at bounding box center [310, 26] width 73 height 16
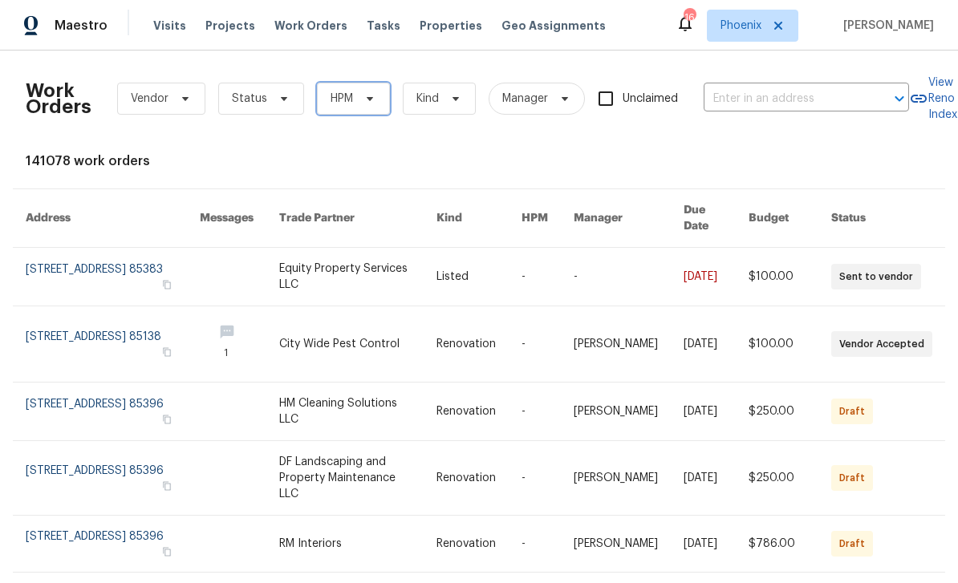
click at [373, 100] on icon at bounding box center [369, 98] width 13 height 13
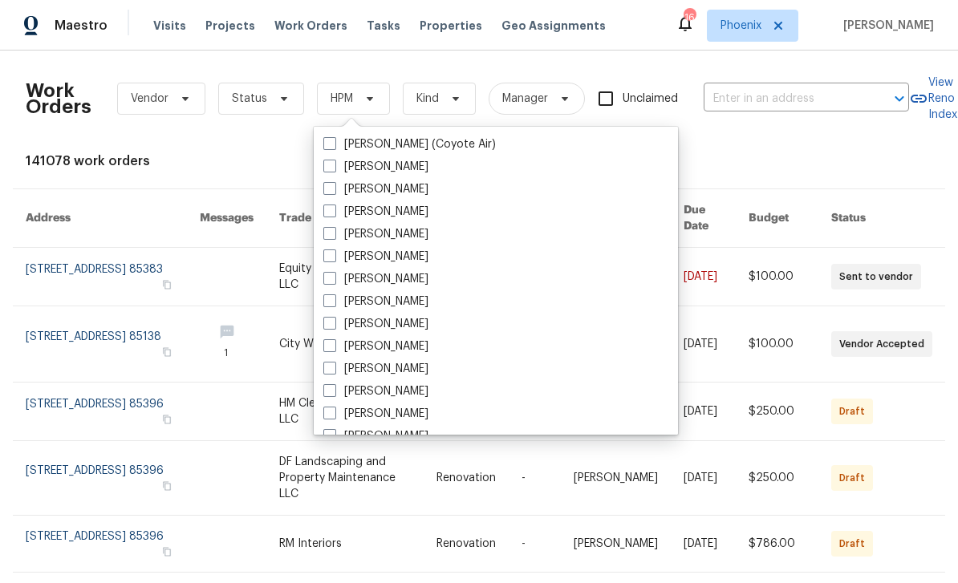
click at [402, 369] on label "[PERSON_NAME]" at bounding box center [375, 369] width 105 height 16
click at [334, 369] on input "[PERSON_NAME]" at bounding box center [328, 366] width 10 height 10
checkbox input "true"
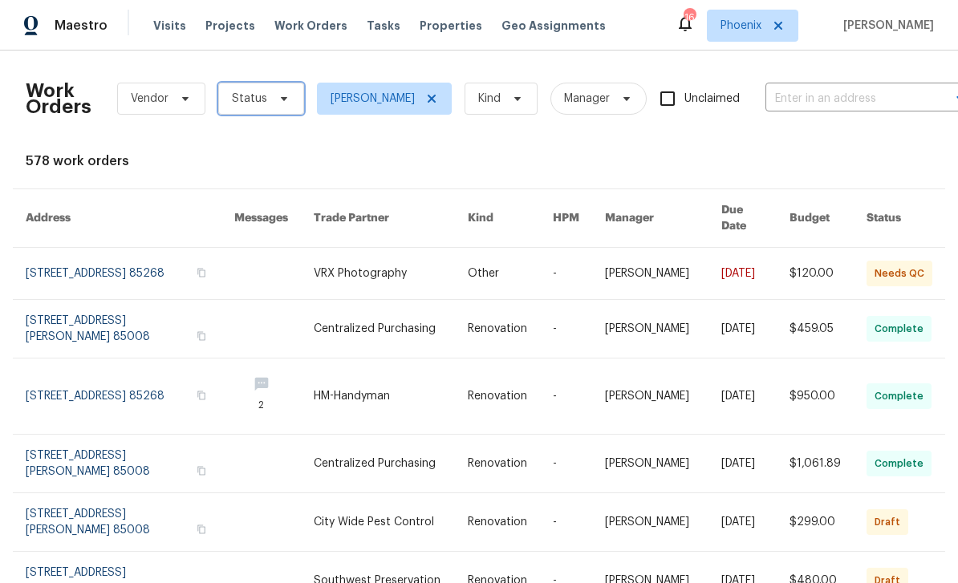
click at [278, 102] on icon at bounding box center [284, 98] width 13 height 13
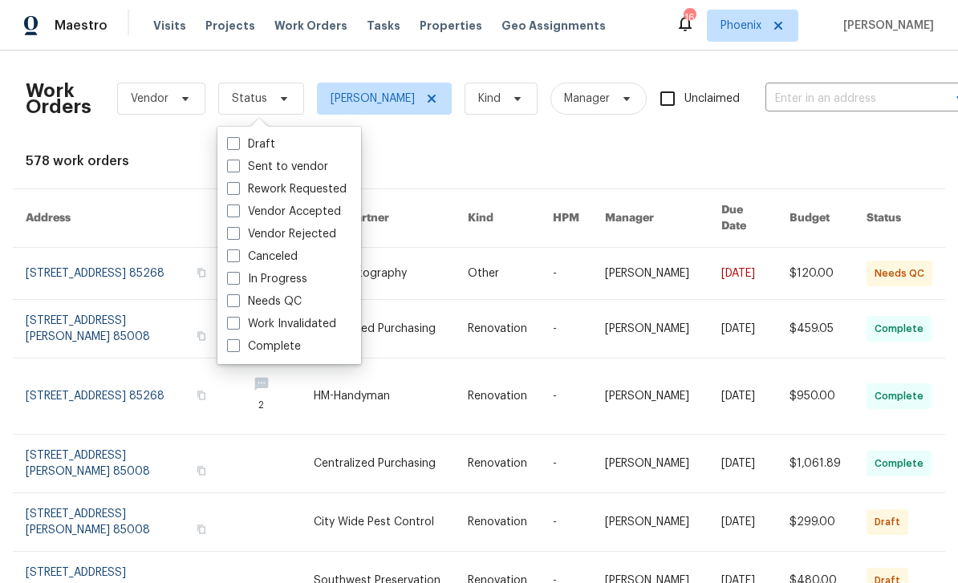
click at [290, 299] on label "Needs QC" at bounding box center [264, 302] width 75 height 16
click at [237, 299] on input "Needs QC" at bounding box center [232, 299] width 10 height 10
checkbox input "true"
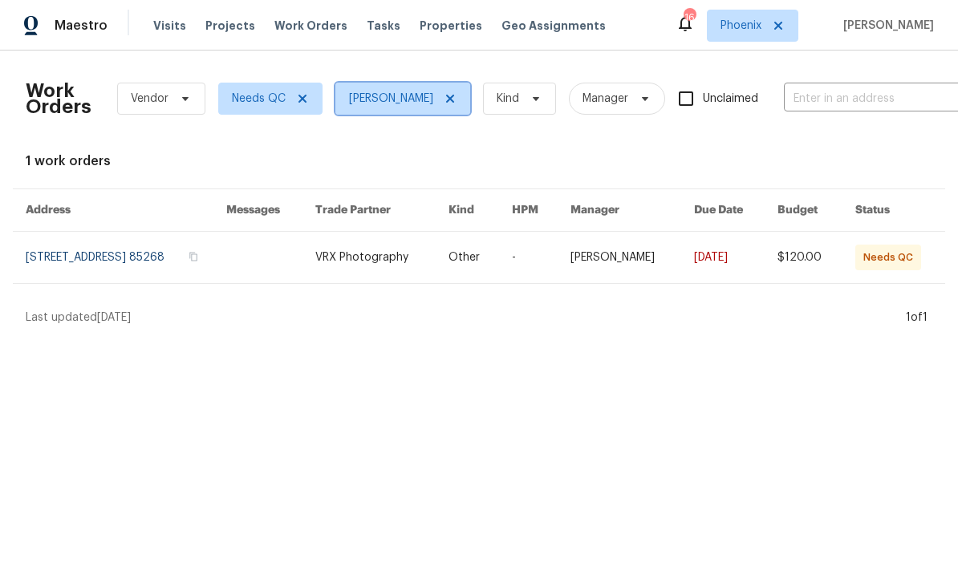
click at [436, 109] on span "[PERSON_NAME]" at bounding box center [402, 99] width 135 height 32
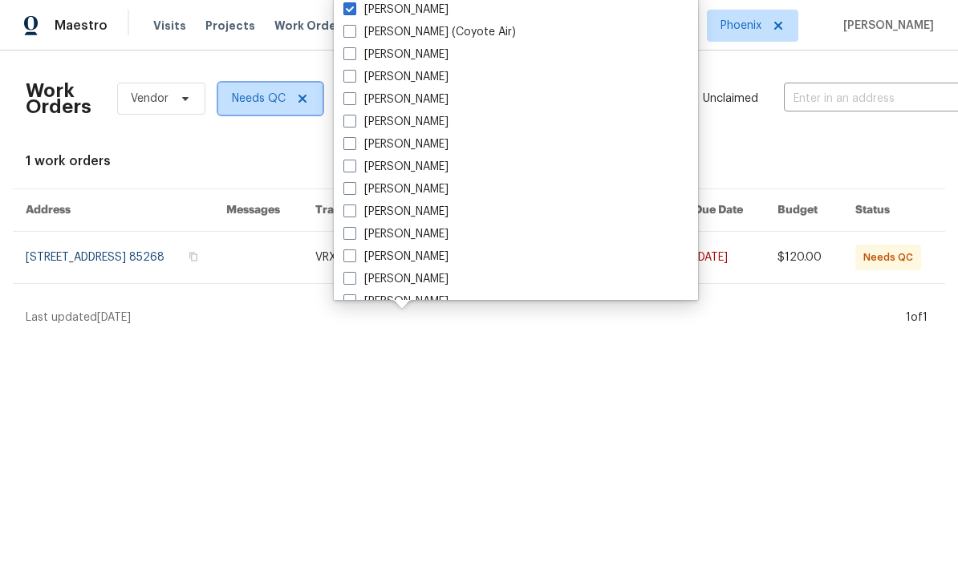
click at [291, 101] on span at bounding box center [300, 98] width 18 height 13
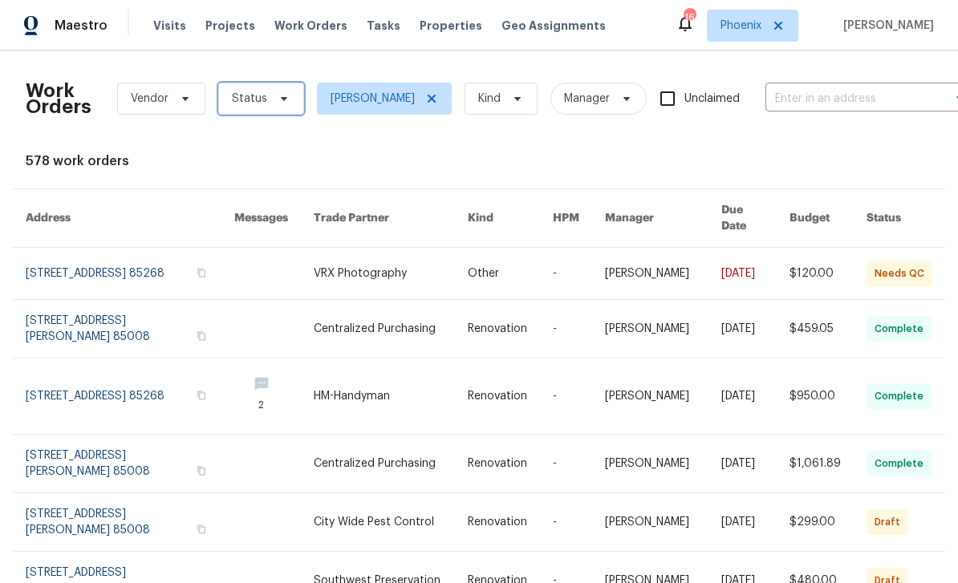
click at [261, 106] on span "Status" at bounding box center [249, 99] width 35 height 16
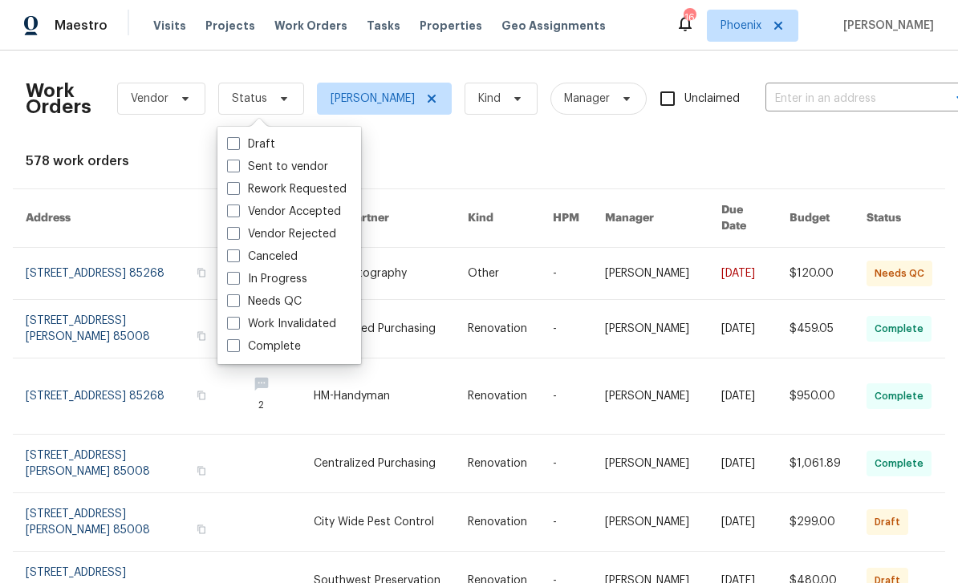
click at [282, 283] on label "In Progress" at bounding box center [267, 279] width 80 height 16
click at [237, 282] on input "In Progress" at bounding box center [232, 276] width 10 height 10
checkbox input "true"
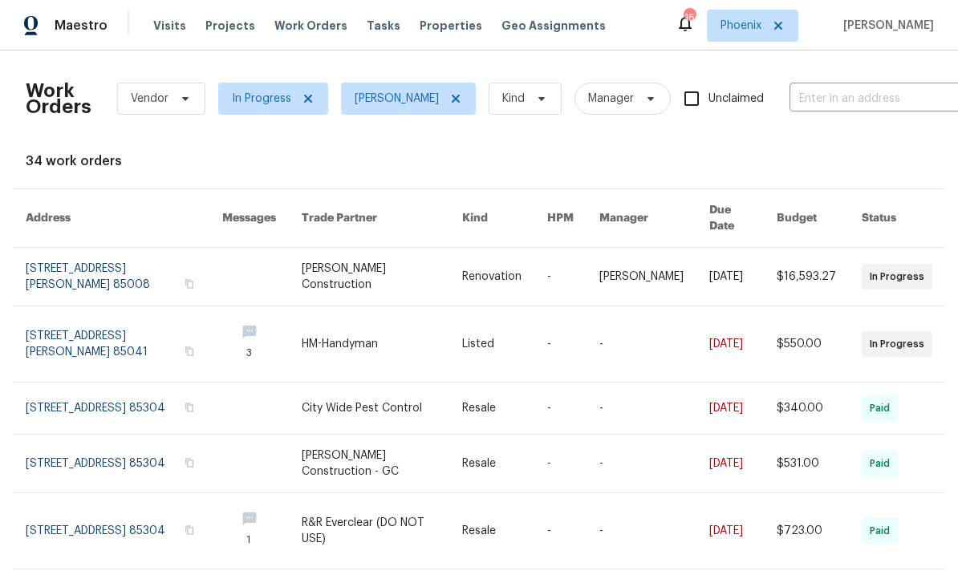
click at [138, 337] on link at bounding box center [124, 343] width 197 height 75
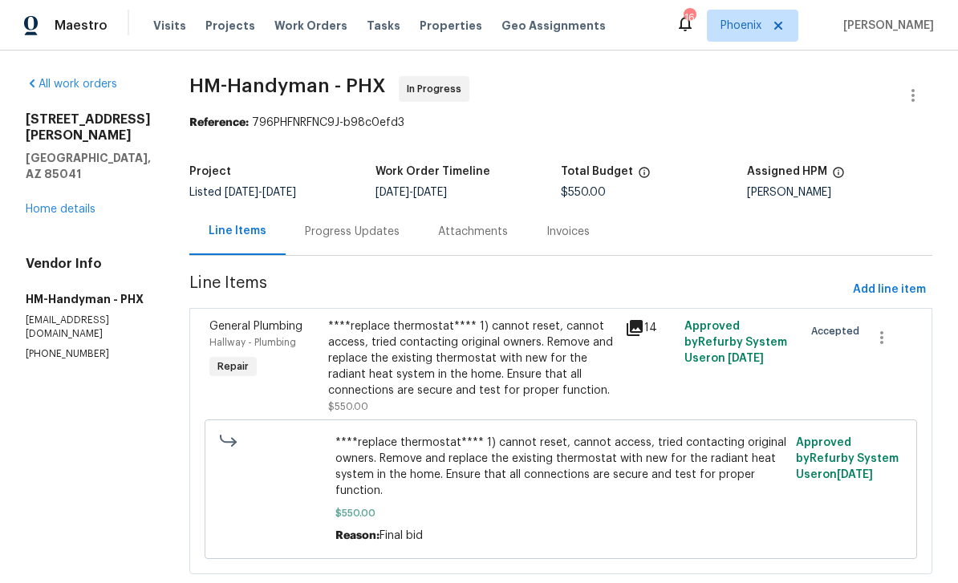
click at [54, 204] on link "Home details" at bounding box center [61, 209] width 70 height 11
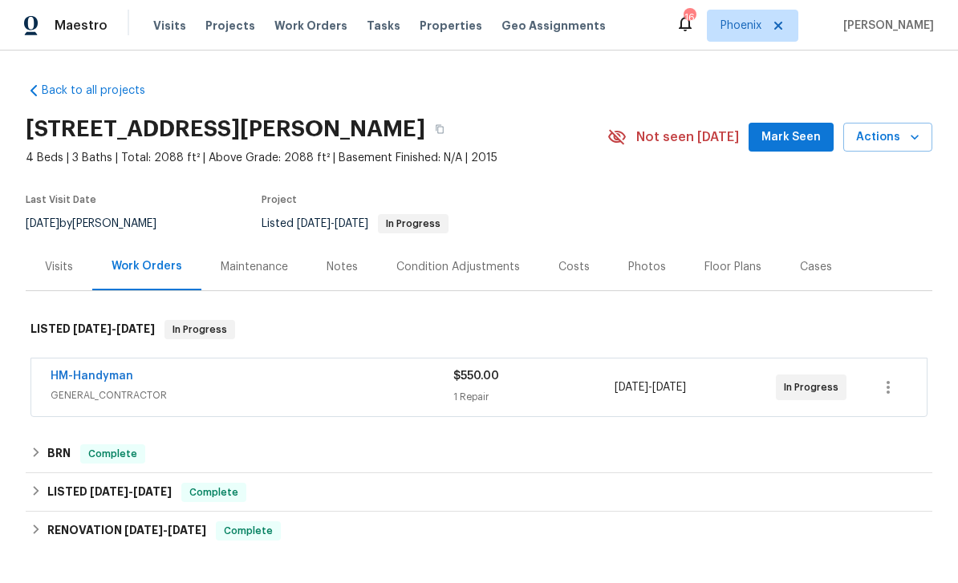
click at [790, 148] on button "Mark Seen" at bounding box center [790, 138] width 85 height 30
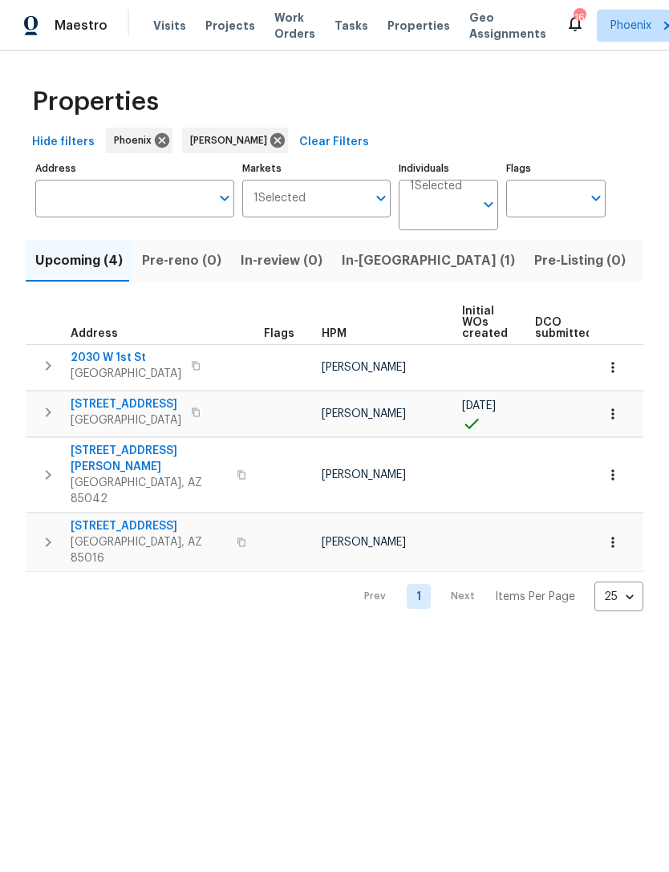
click at [369, 269] on span "In-reno (1)" at bounding box center [428, 260] width 173 height 22
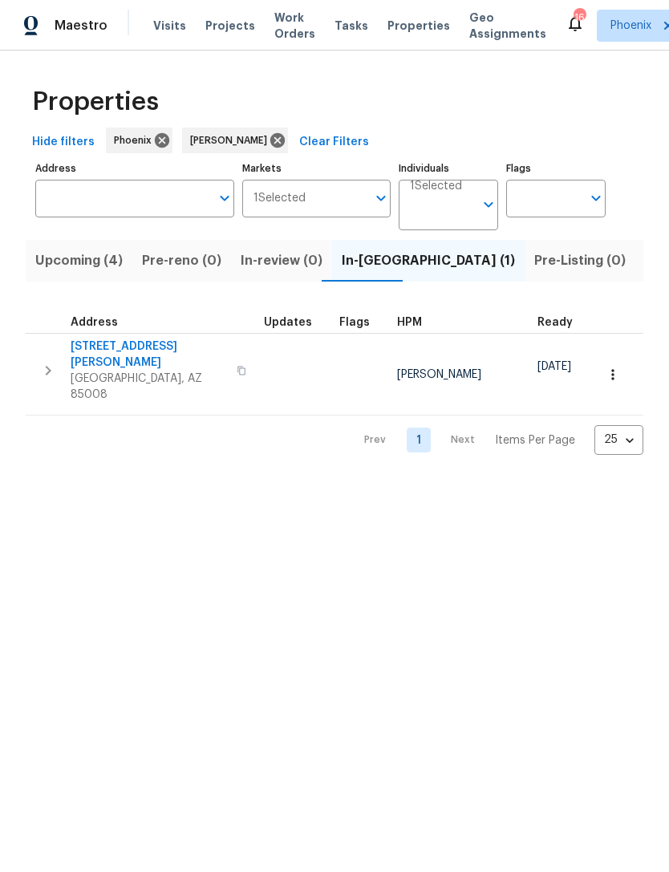
click at [645, 257] on span "Listed (10)" at bounding box center [678, 260] width 67 height 22
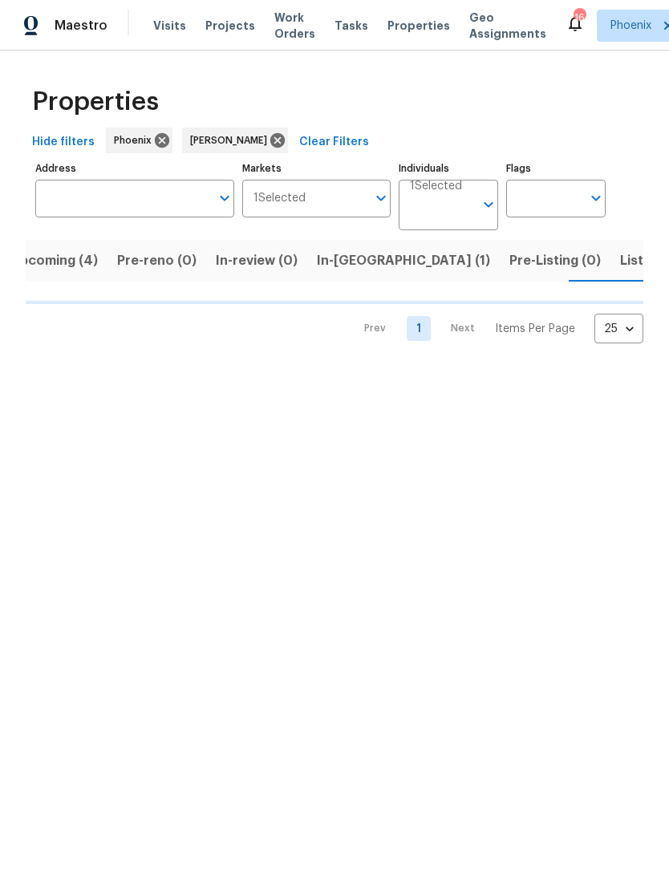
scroll to position [0, 30]
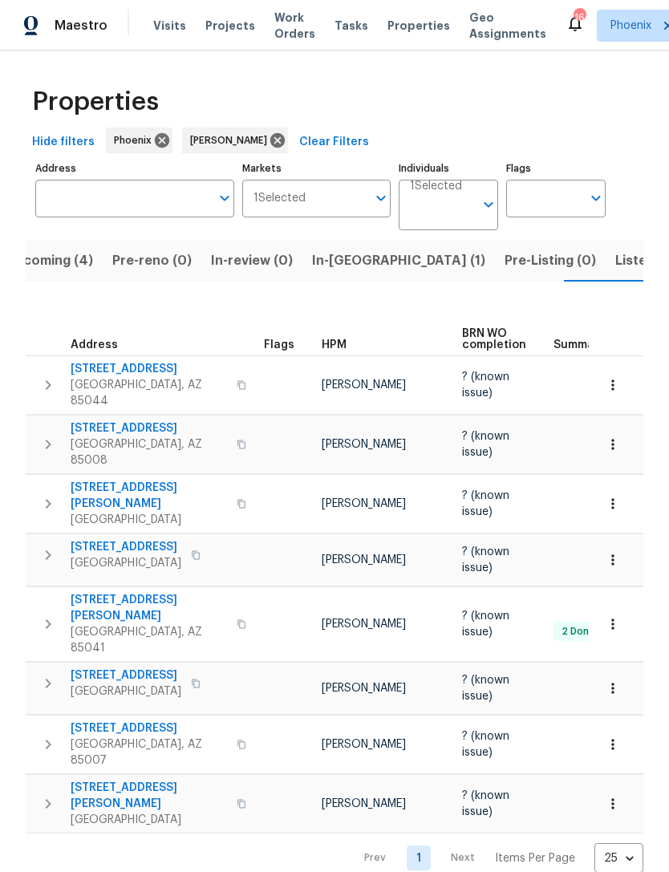
click at [615, 262] on span "Listed (10)" at bounding box center [648, 260] width 67 height 22
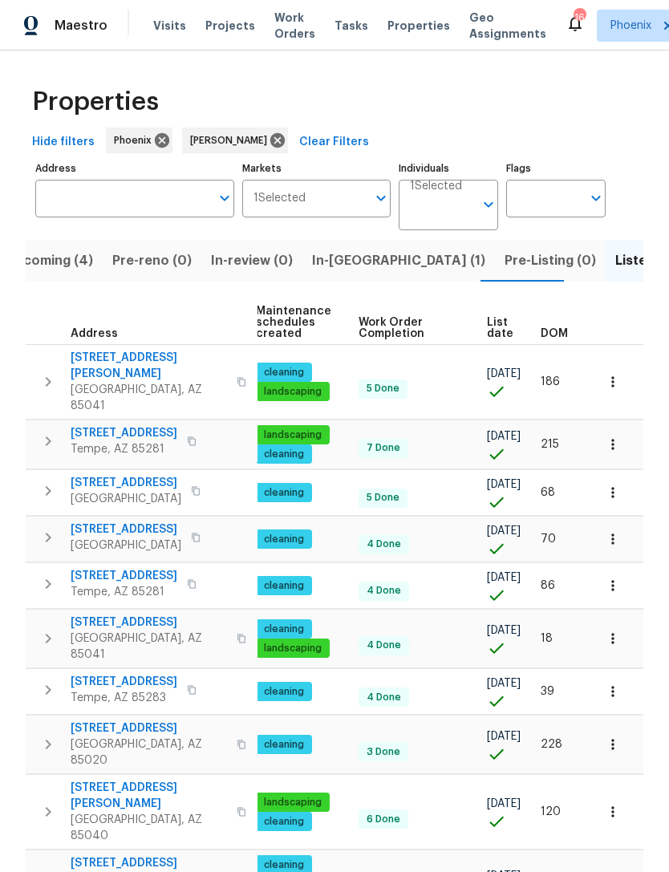
scroll to position [0, 206]
click at [557, 331] on span "DOM" at bounding box center [554, 333] width 27 height 11
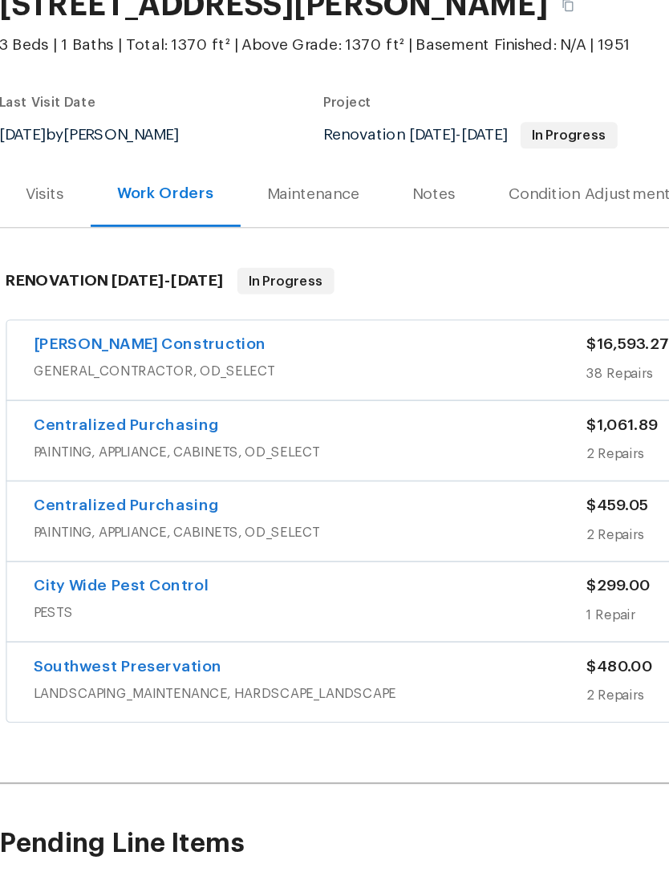
scroll to position [0, 8]
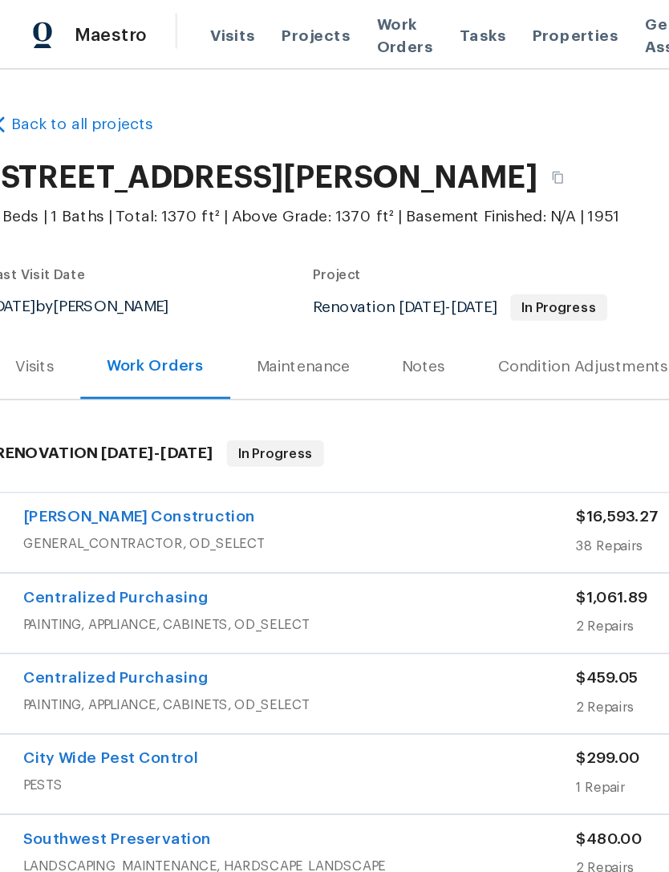
click at [278, 26] on span "Work Orders" at bounding box center [294, 26] width 41 height 32
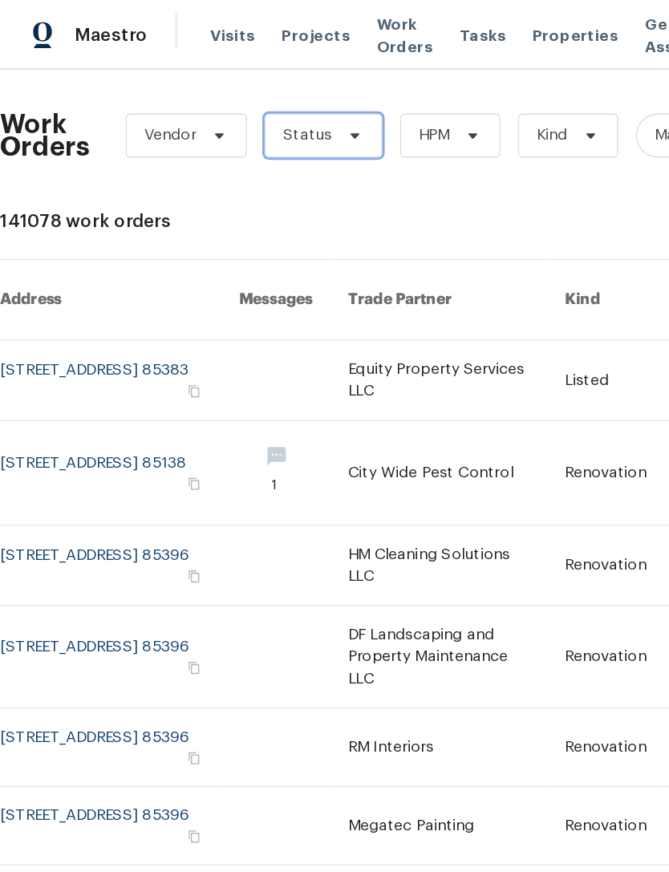
click at [252, 100] on icon at bounding box center [258, 98] width 13 height 13
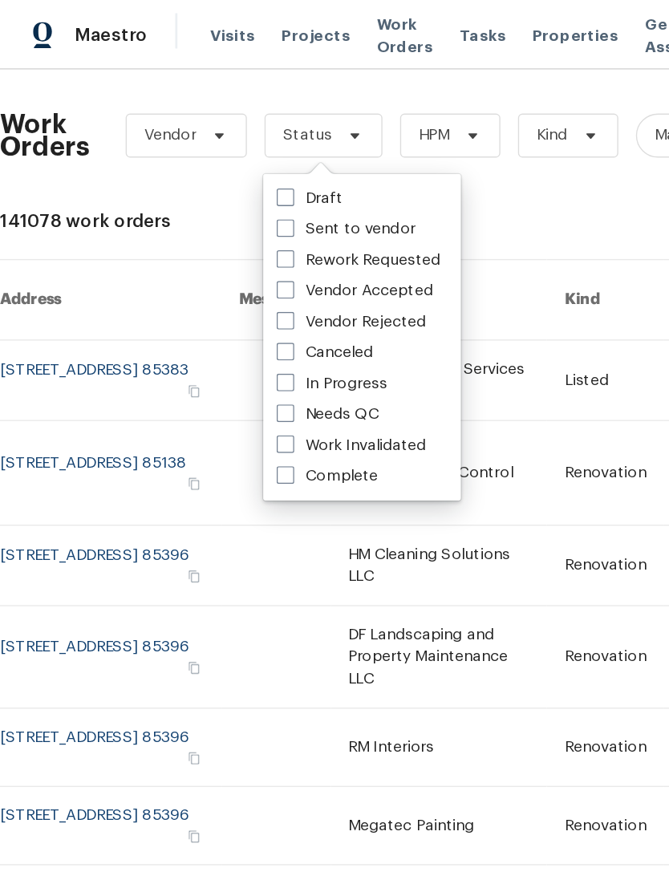
click at [256, 301] on label "Needs QC" at bounding box center [238, 302] width 75 height 16
click at [212, 301] on input "Needs QC" at bounding box center [206, 299] width 10 height 10
checkbox input "true"
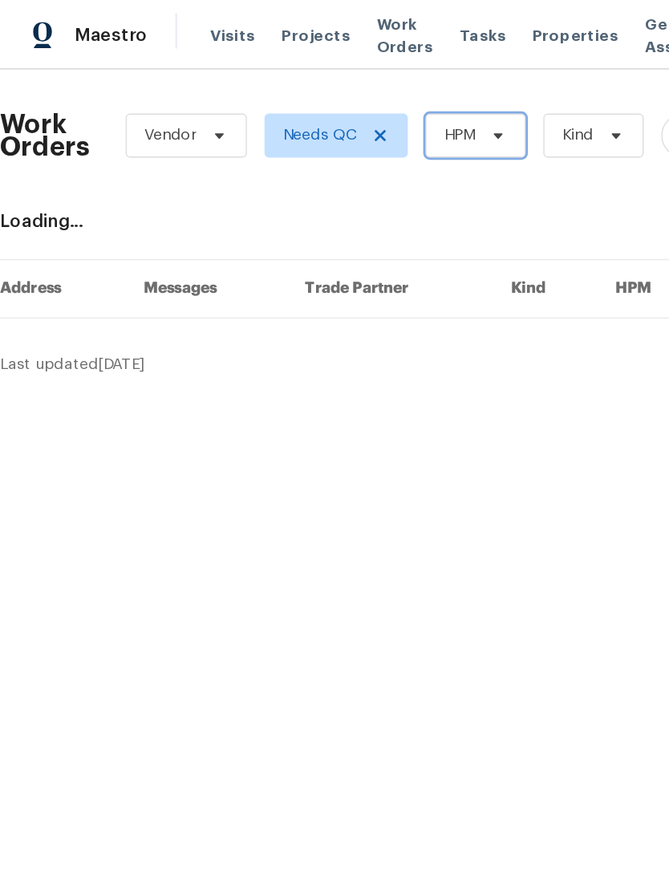
click at [371, 102] on span "HPM" at bounding box center [346, 99] width 73 height 32
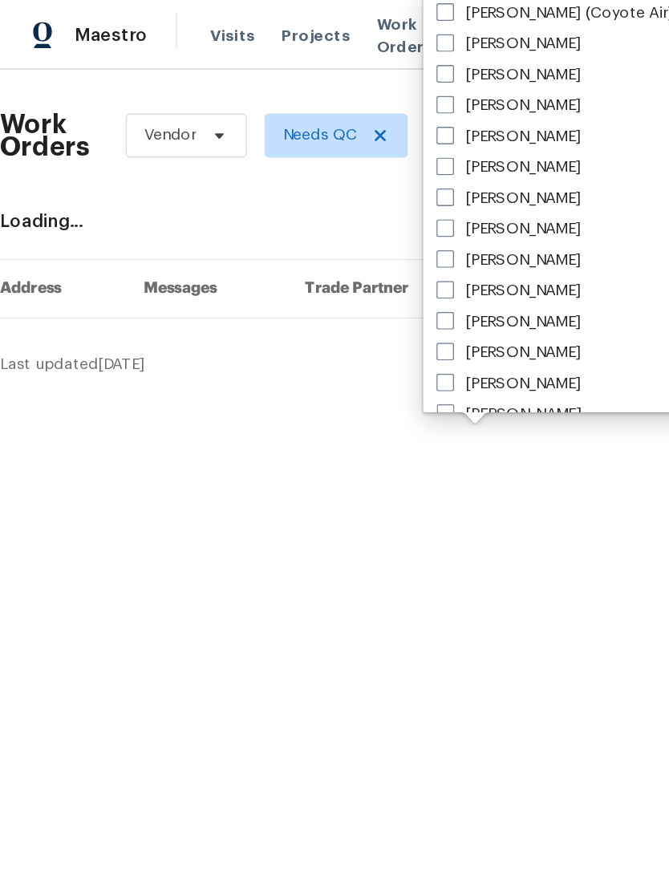
click at [407, 235] on label "[PERSON_NAME]" at bounding box center [370, 234] width 105 height 16
click at [328, 235] on input "[PERSON_NAME]" at bounding box center [323, 231] width 10 height 10
checkbox input "true"
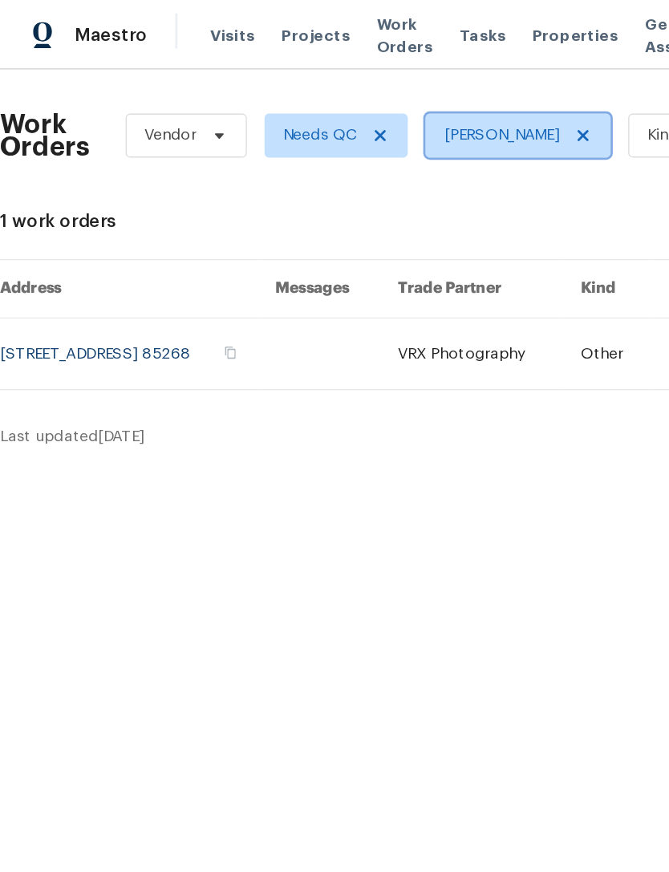
click at [423, 100] on icon at bounding box center [424, 99] width 8 height 8
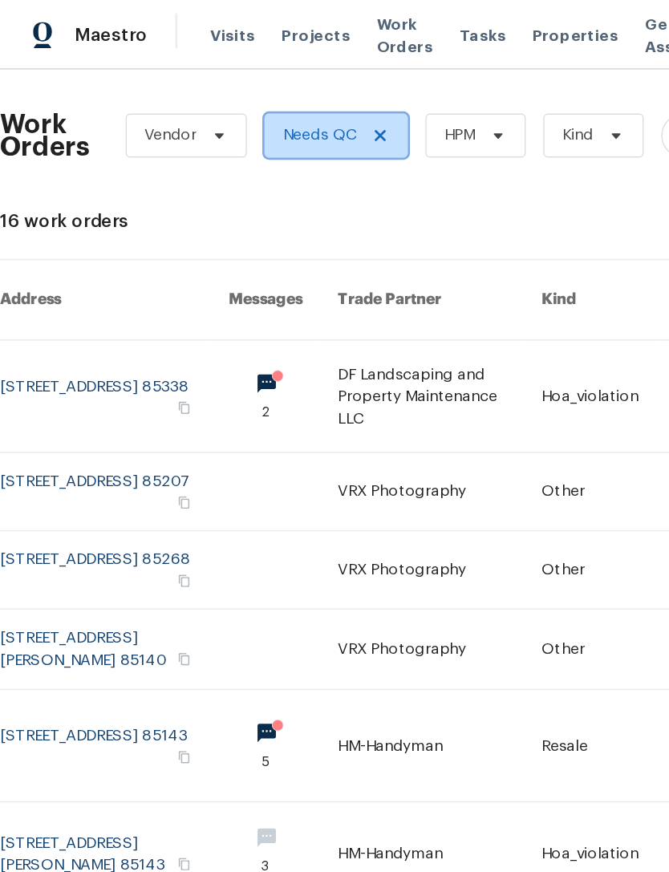
click at [268, 102] on span at bounding box center [274, 98] width 18 height 13
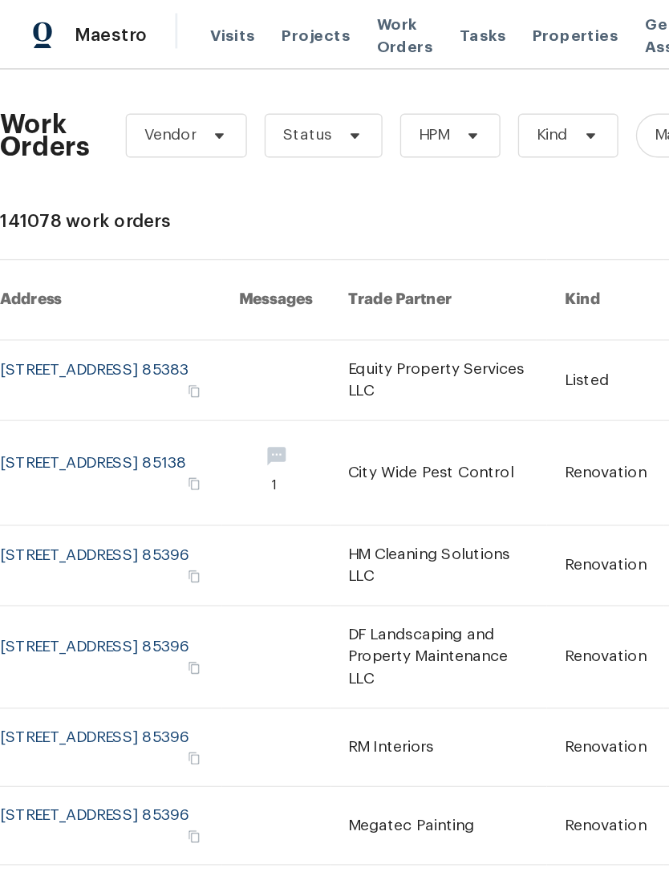
click at [169, 28] on span "Visits" at bounding box center [169, 26] width 33 height 16
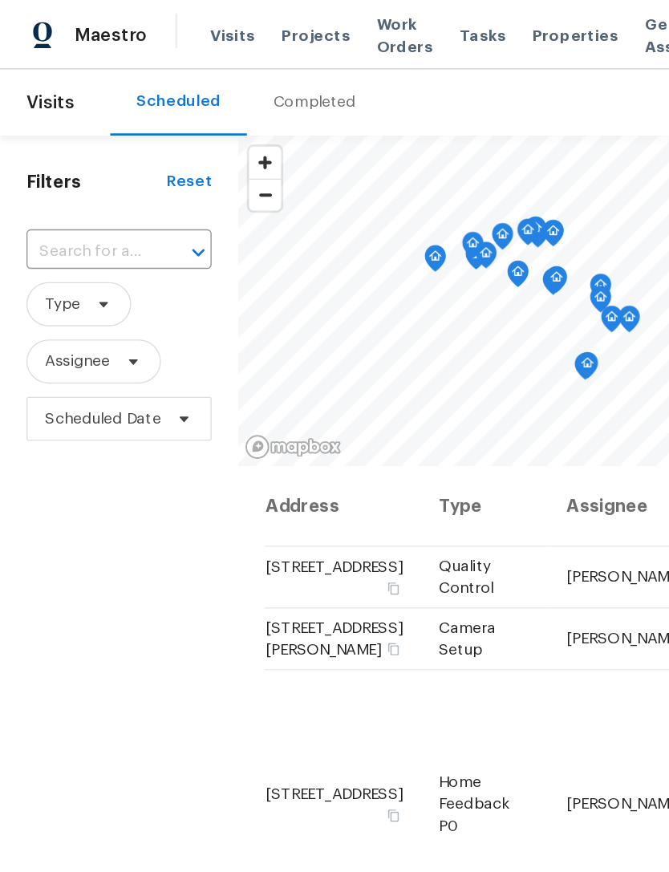
click at [221, 81] on div "Completed" at bounding box center [229, 75] width 60 height 16
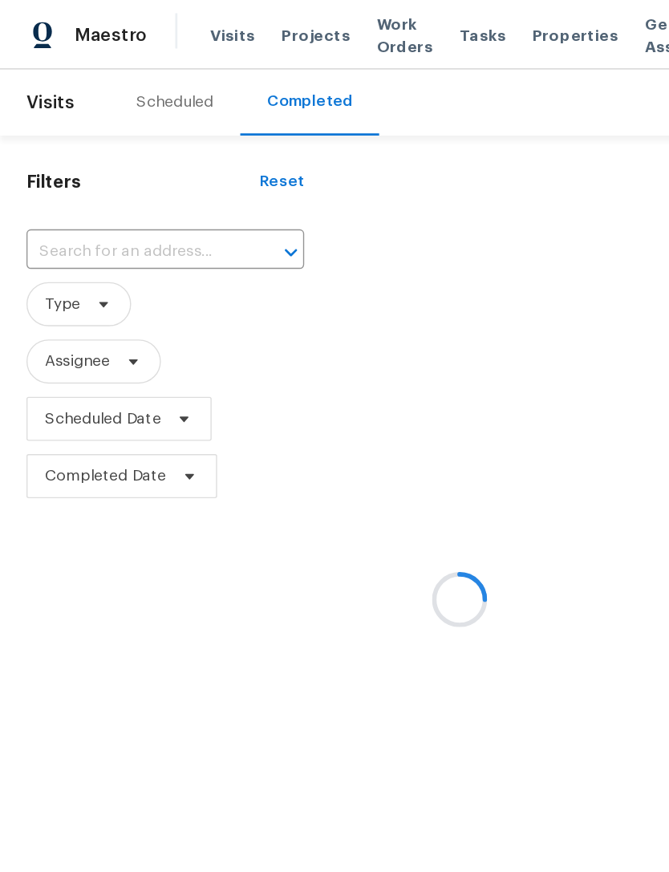
click at [38, 170] on div at bounding box center [334, 436] width 669 height 872
click at [70, 177] on div at bounding box center [334, 436] width 669 height 872
click at [73, 174] on div at bounding box center [334, 436] width 669 height 872
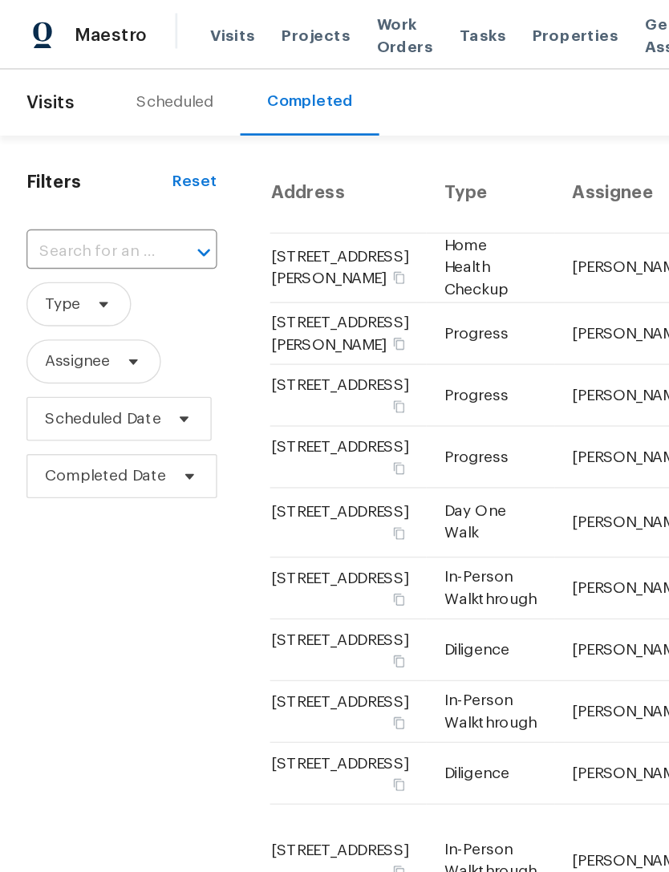
click at [51, 175] on input "text" at bounding box center [66, 183] width 94 height 25
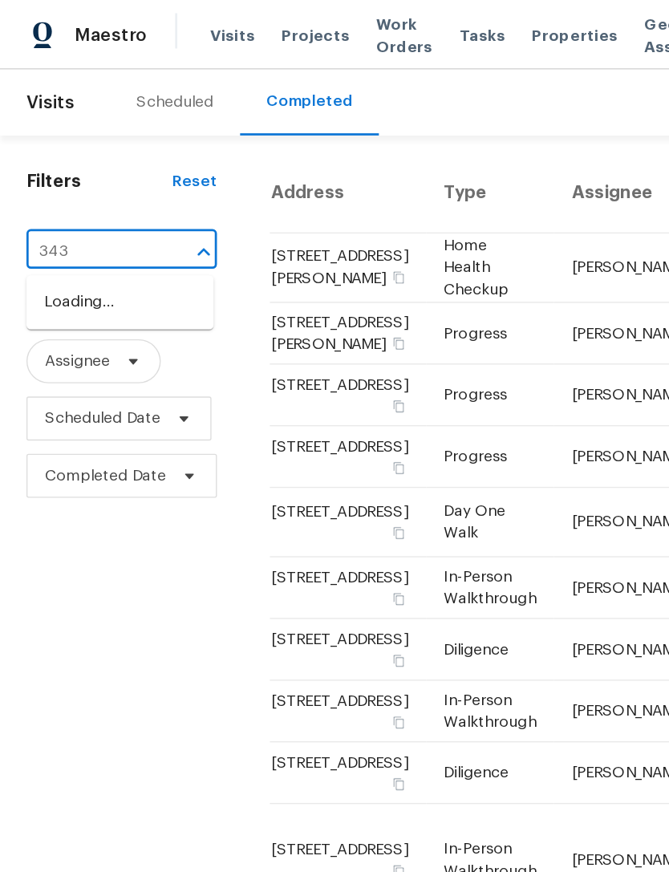
type input "3433"
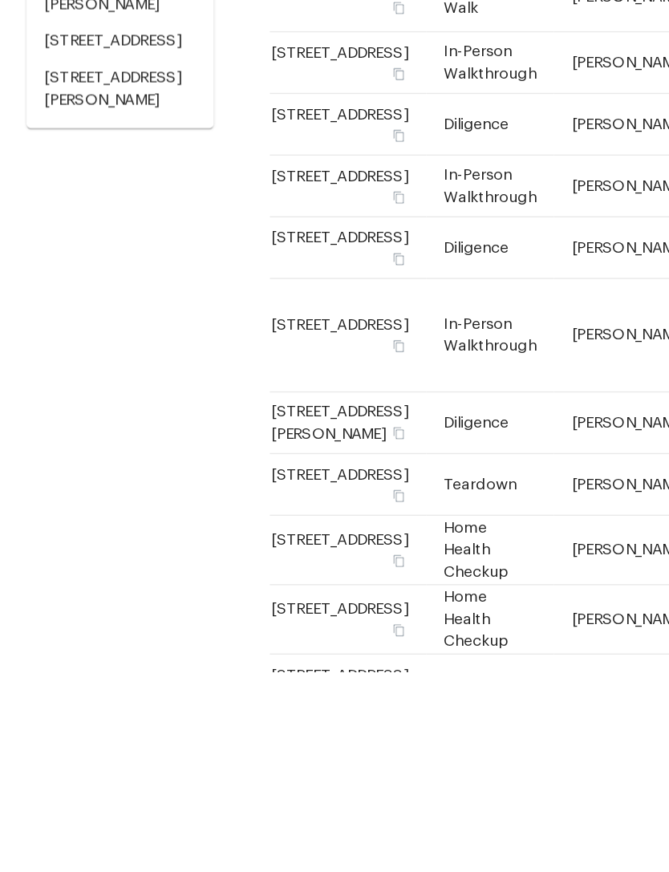
scroll to position [51, 0]
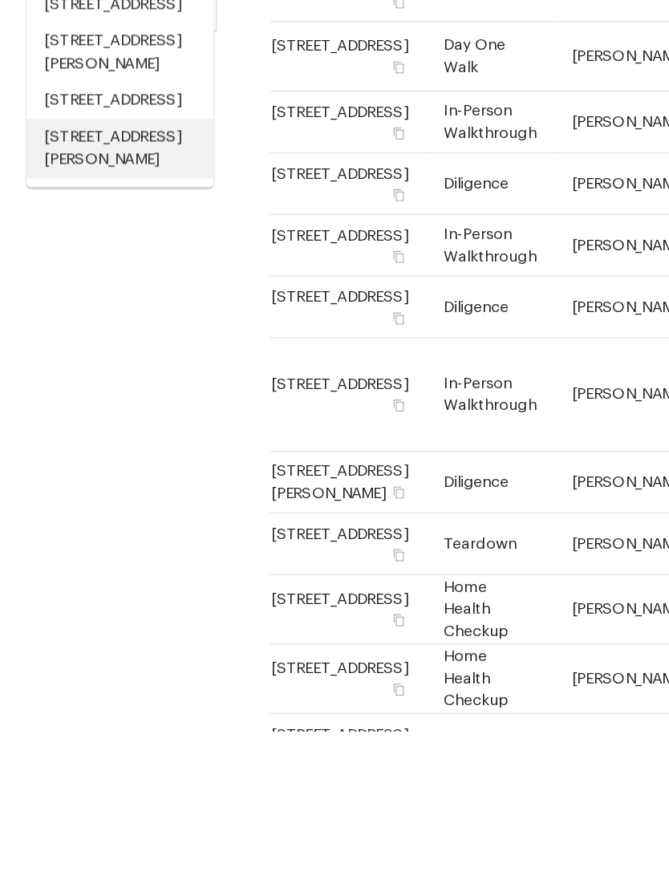
click at [50, 426] on li "[STREET_ADDRESS][PERSON_NAME]" at bounding box center [87, 447] width 136 height 43
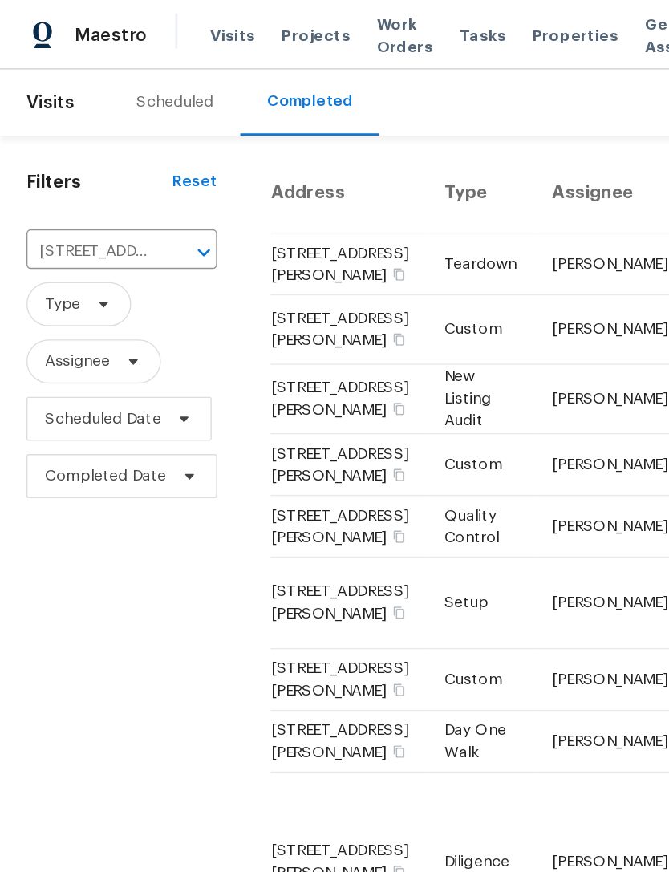
click at [125, 69] on div "Scheduled" at bounding box center [127, 75] width 56 height 16
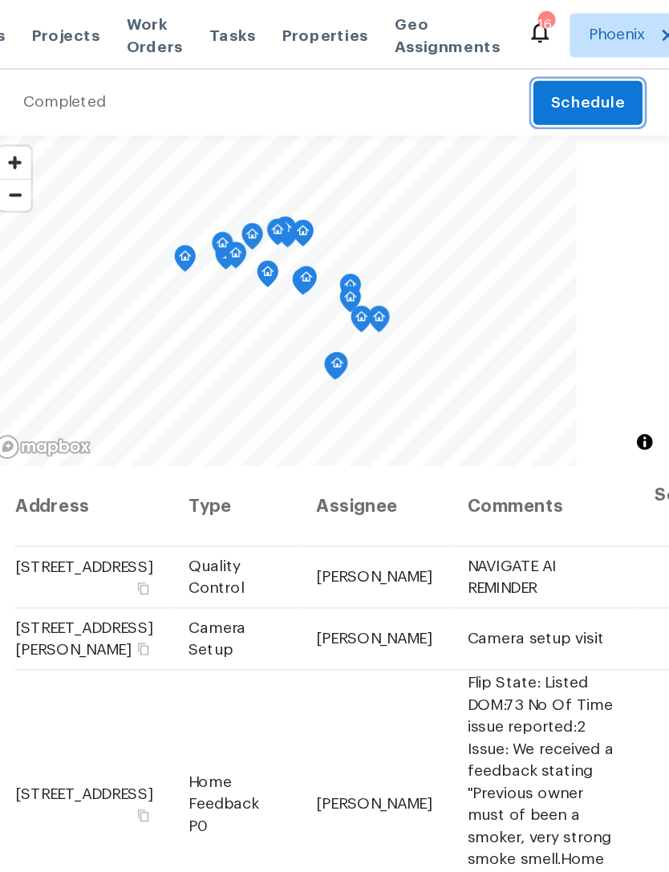
click at [583, 70] on span "Schedule" at bounding box center [610, 75] width 54 height 20
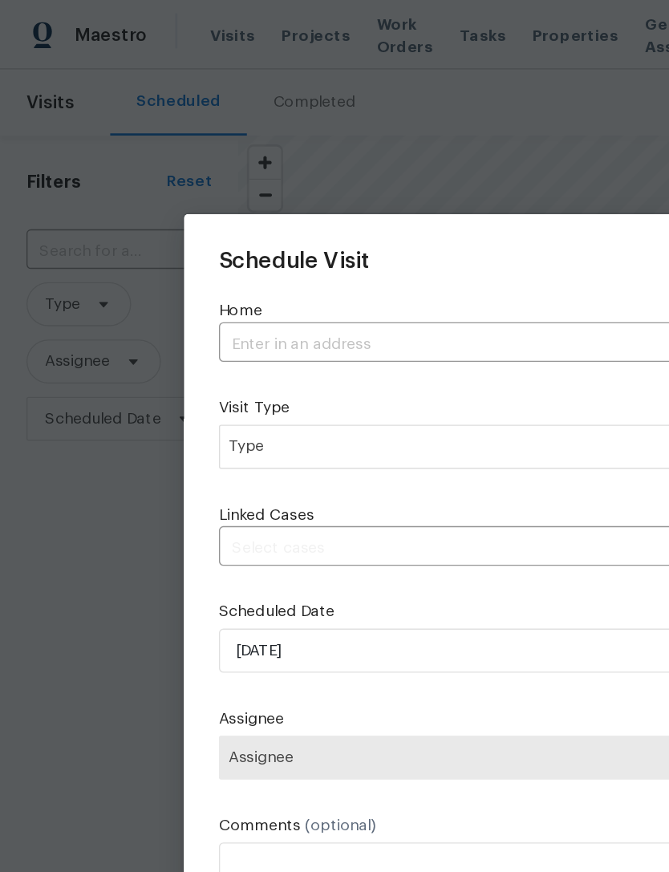
click at [361, 252] on input "text" at bounding box center [312, 250] width 305 height 25
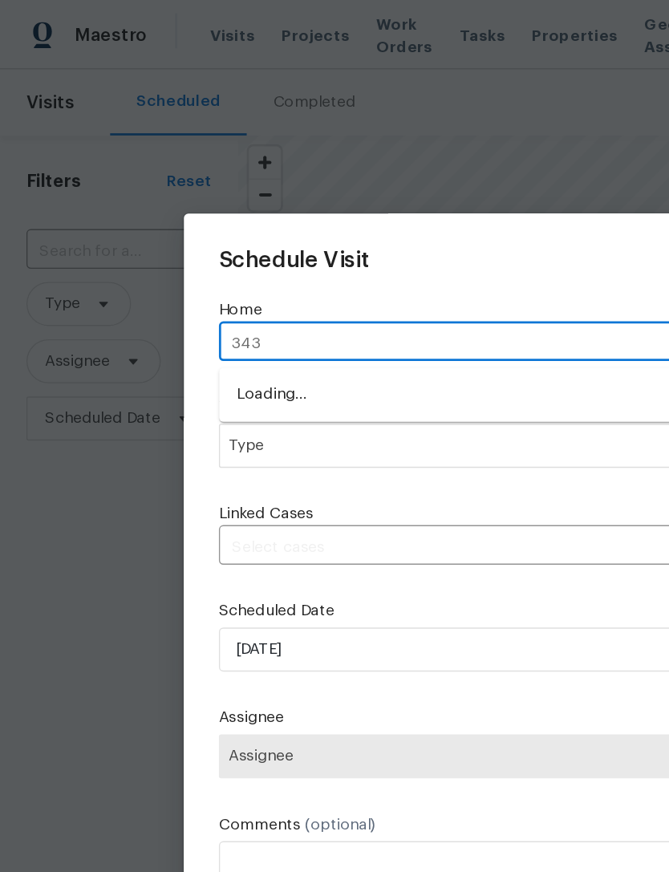
type input "3433"
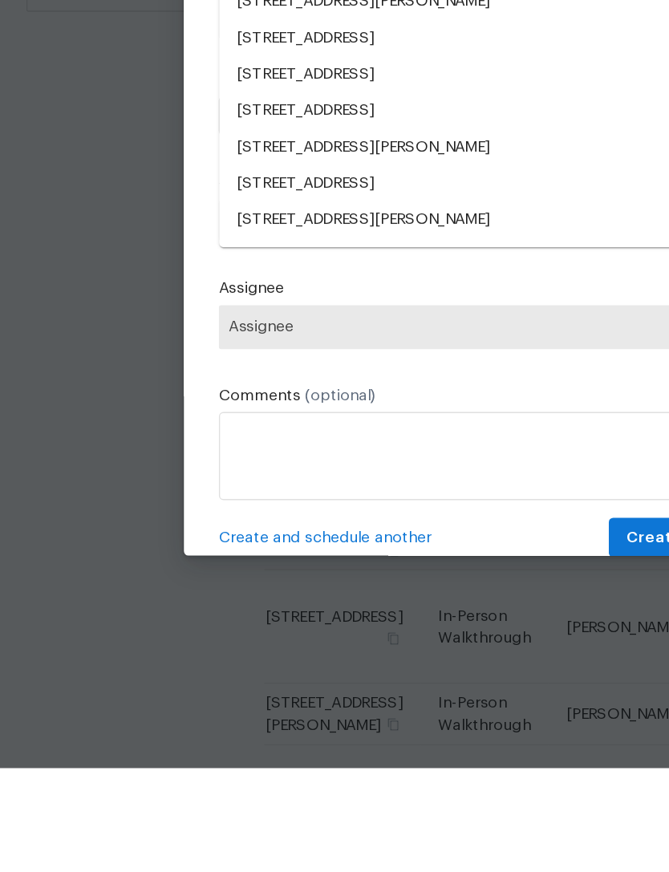
scroll to position [51, 0]
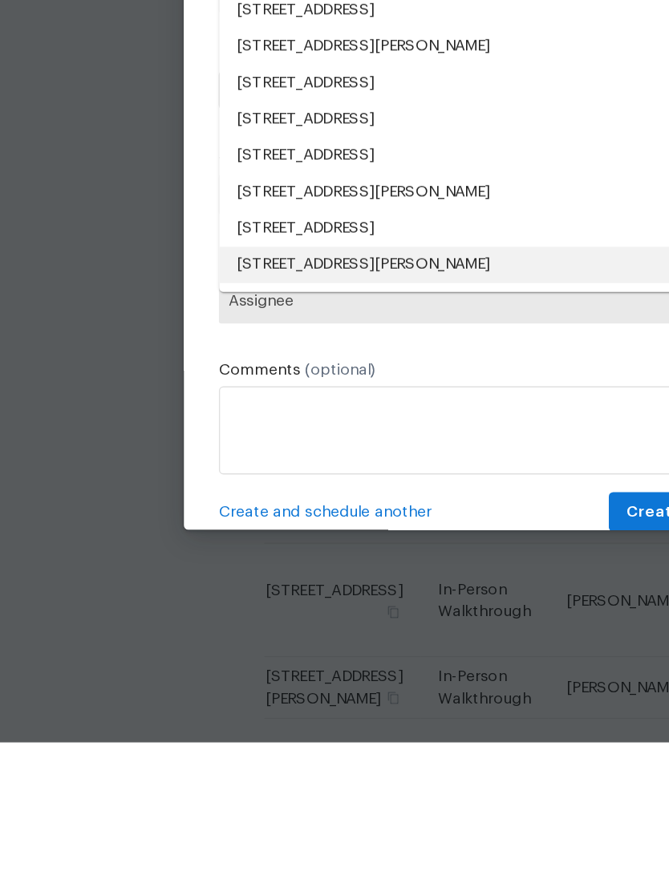
click at [371, 511] on li "[STREET_ADDRESS][PERSON_NAME]" at bounding box center [335, 524] width 350 height 26
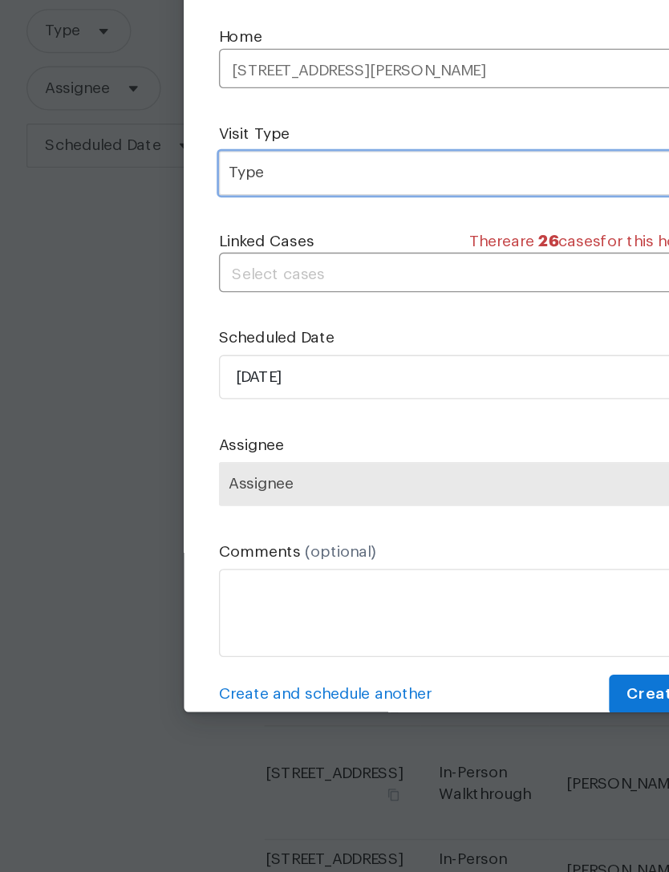
click at [321, 317] on span "Type" at bounding box center [323, 325] width 312 height 16
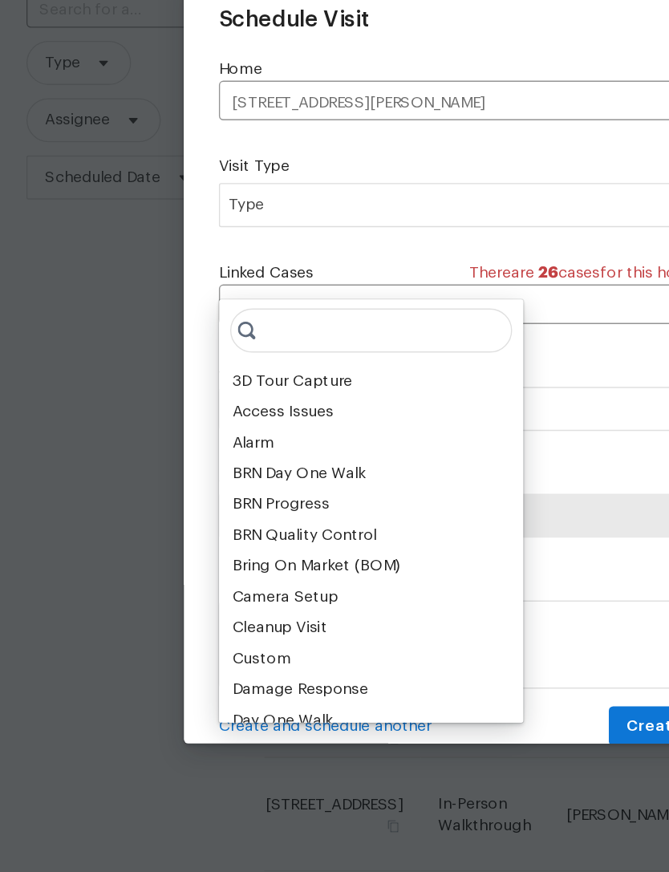
click at [198, 647] on div "Custom" at bounding box center [190, 655] width 43 height 16
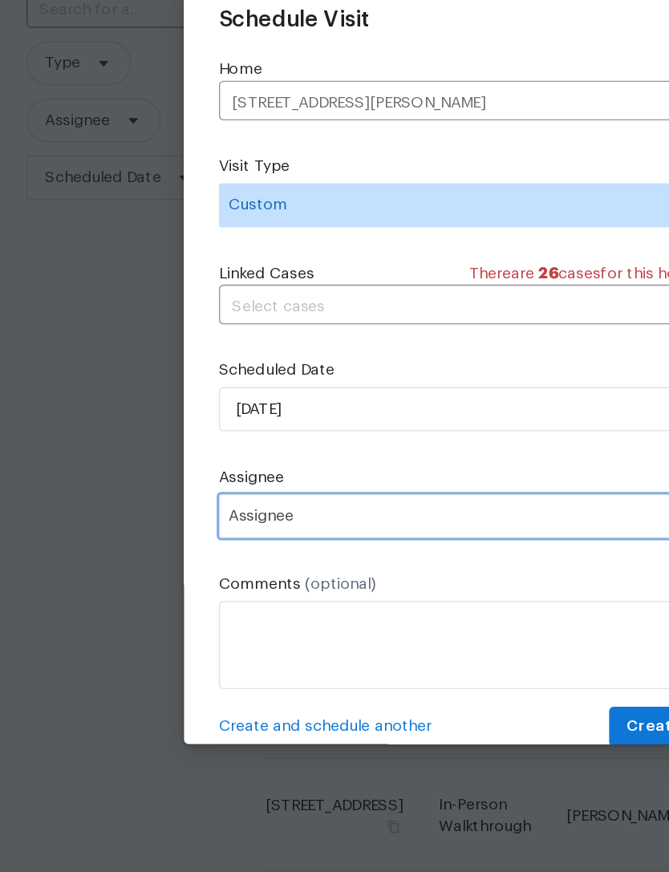
click at [377, 545] on span "Assignee" at bounding box center [324, 551] width 314 height 13
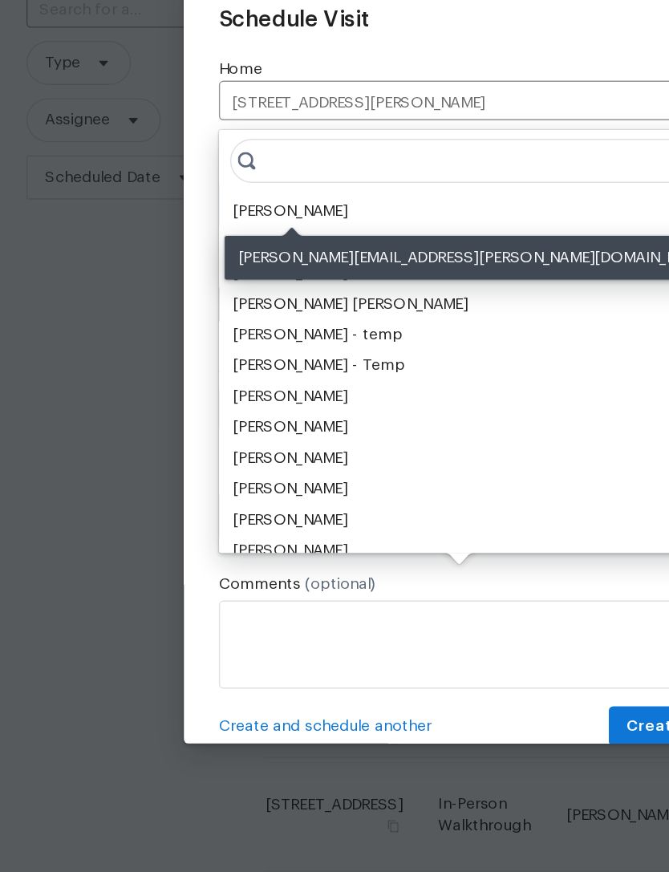
click at [209, 322] on div "[PERSON_NAME]" at bounding box center [211, 330] width 84 height 16
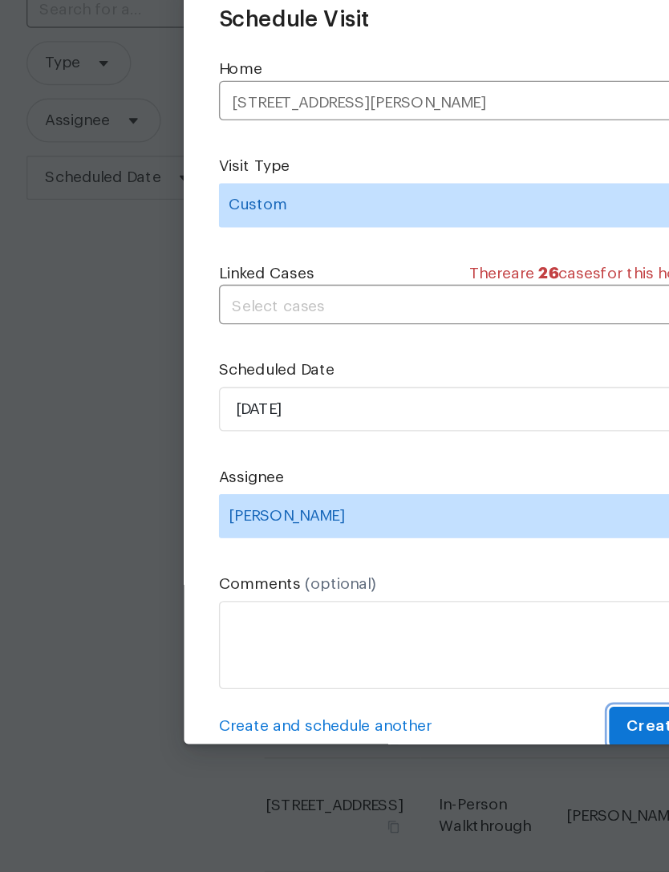
click at [468, 695] on span "Create" at bounding box center [476, 705] width 40 height 20
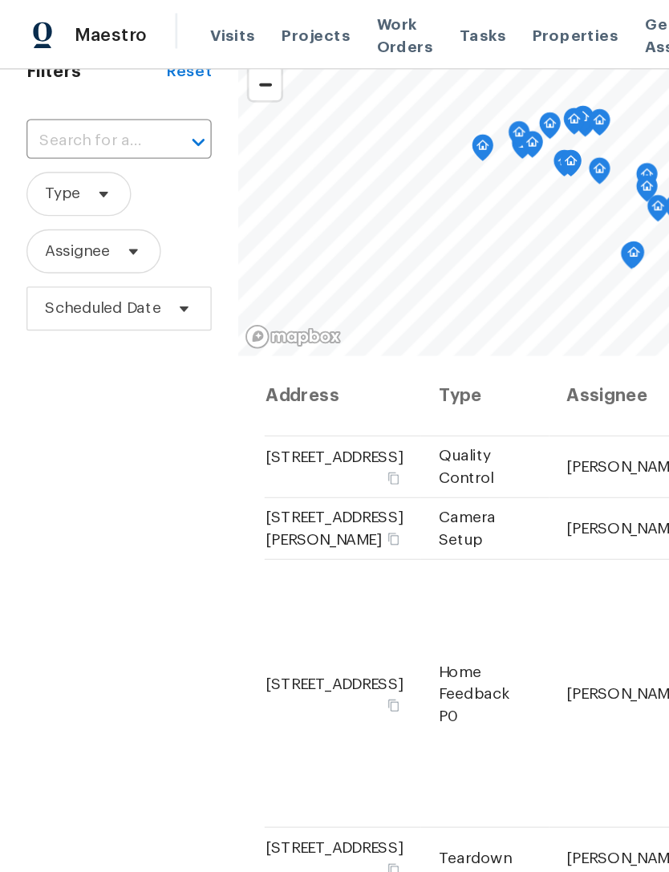
scroll to position [83, 0]
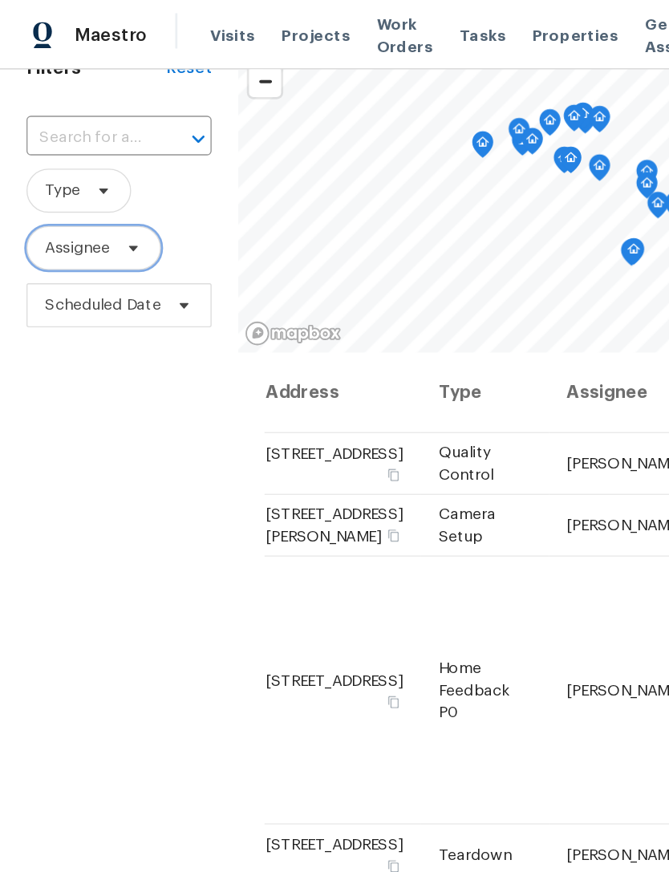
click at [46, 179] on span "Assignee" at bounding box center [56, 180] width 47 height 16
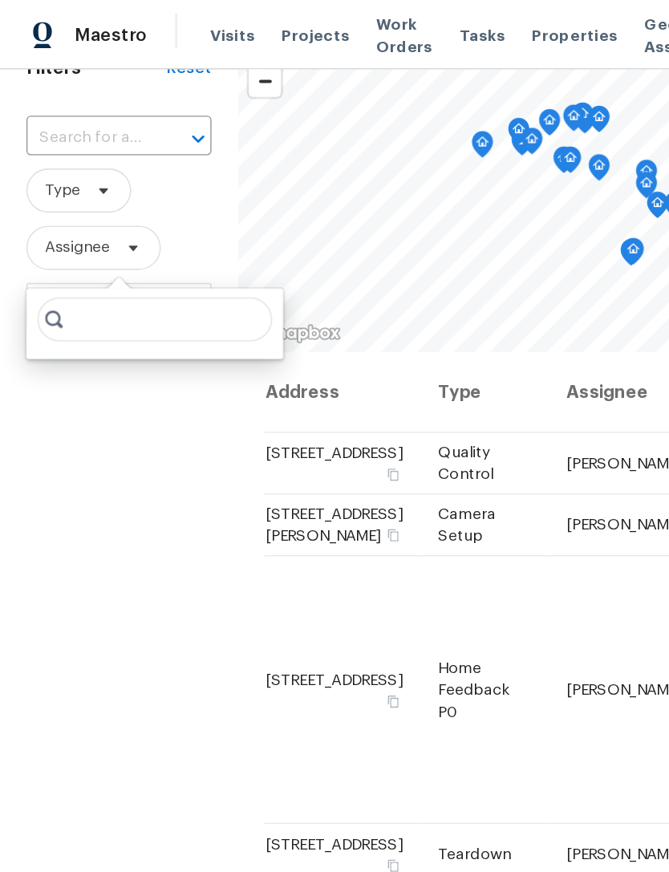
click at [85, 294] on div "Filters Reset ​ Type Assignee Scheduled Date" at bounding box center [86, 485] width 173 height 938
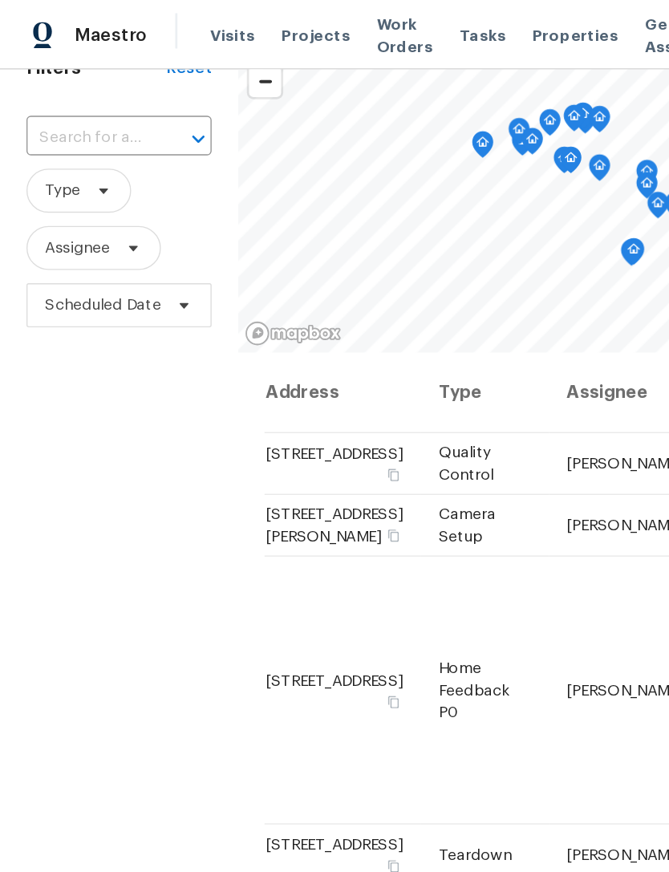
click at [35, 101] on input "text" at bounding box center [64, 100] width 90 height 25
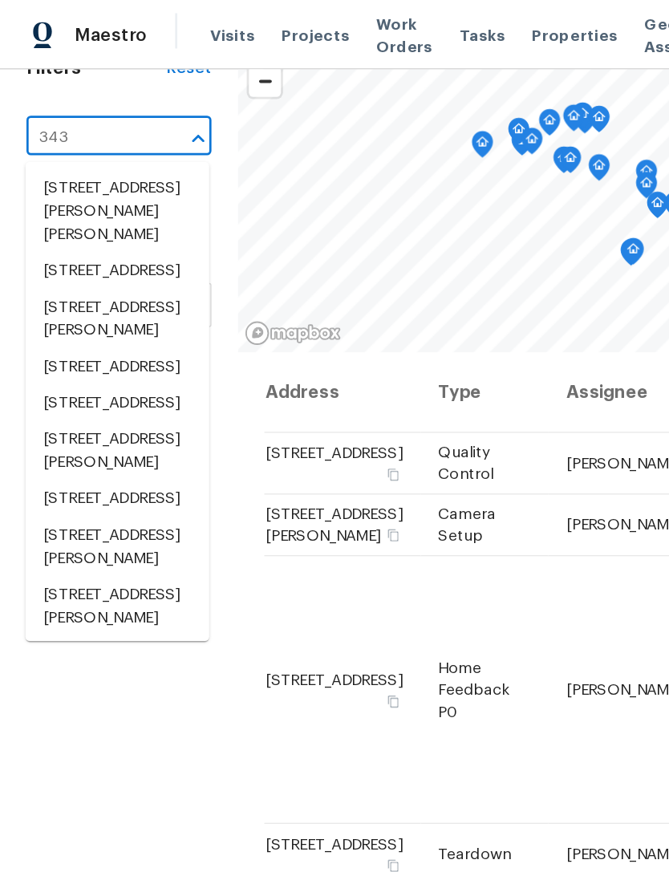
type input "3433"
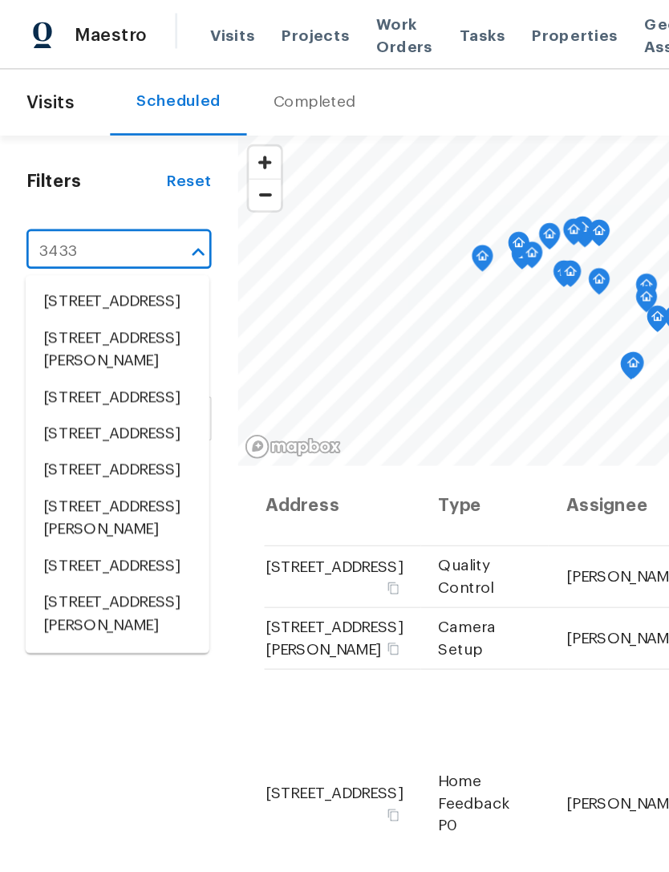
scroll to position [35, 0]
click at [43, 207] on li "[STREET_ADDRESS]" at bounding box center [85, 220] width 134 height 26
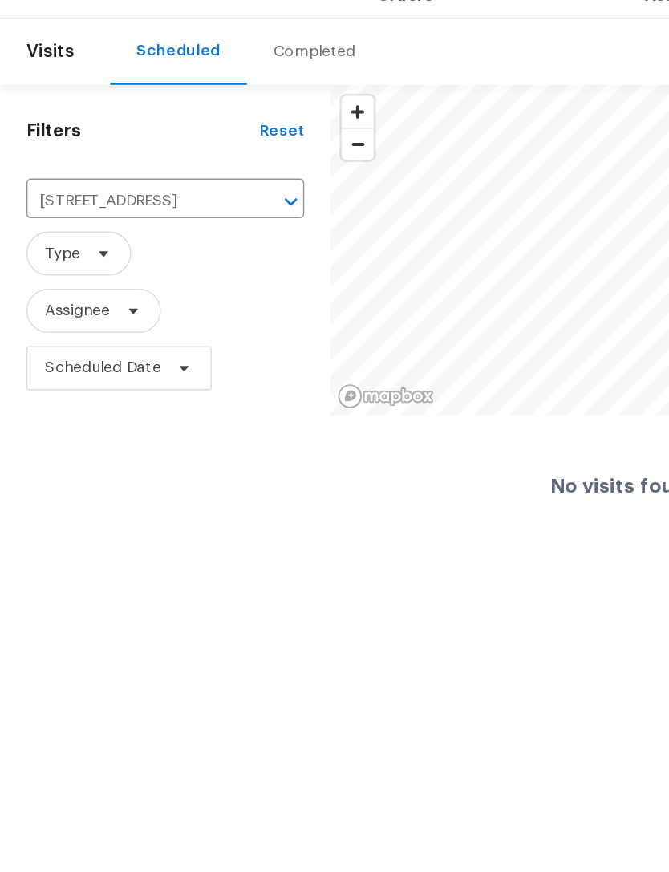
click at [189, 176] on icon "Clear" at bounding box center [191, 184] width 16 height 16
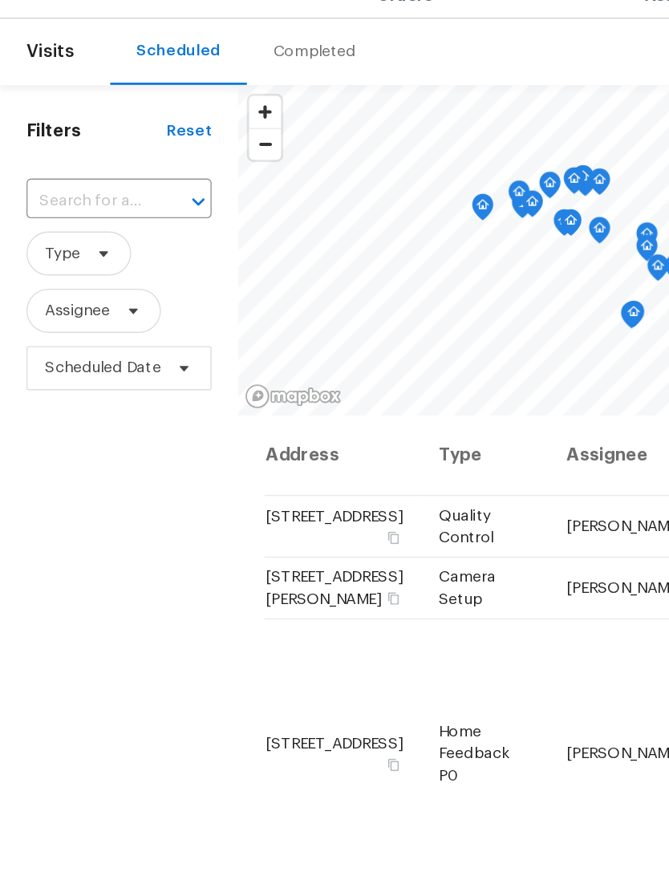
click at [129, 172] on div at bounding box center [133, 183] width 42 height 22
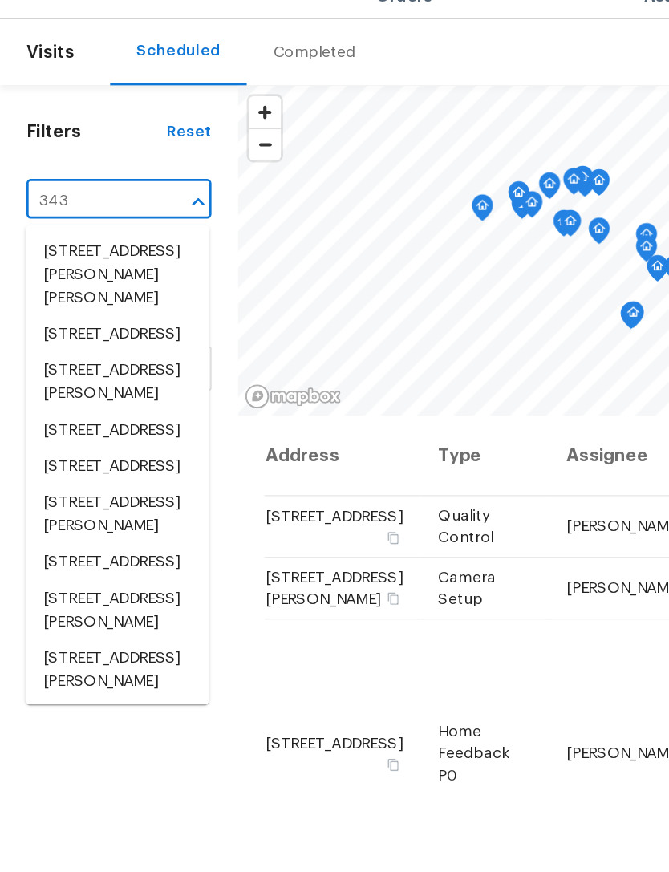
type input "3433"
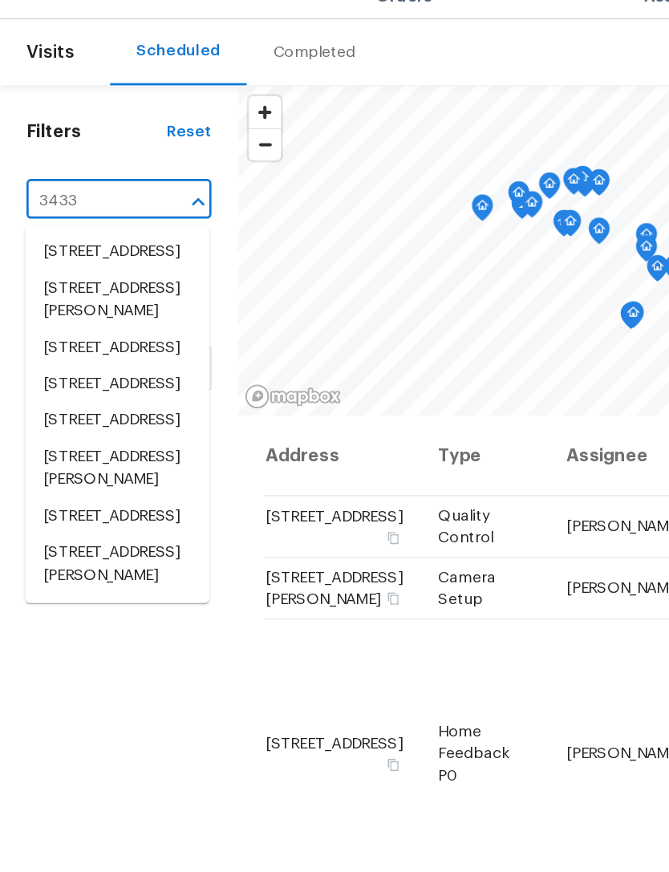
scroll to position [58, 0]
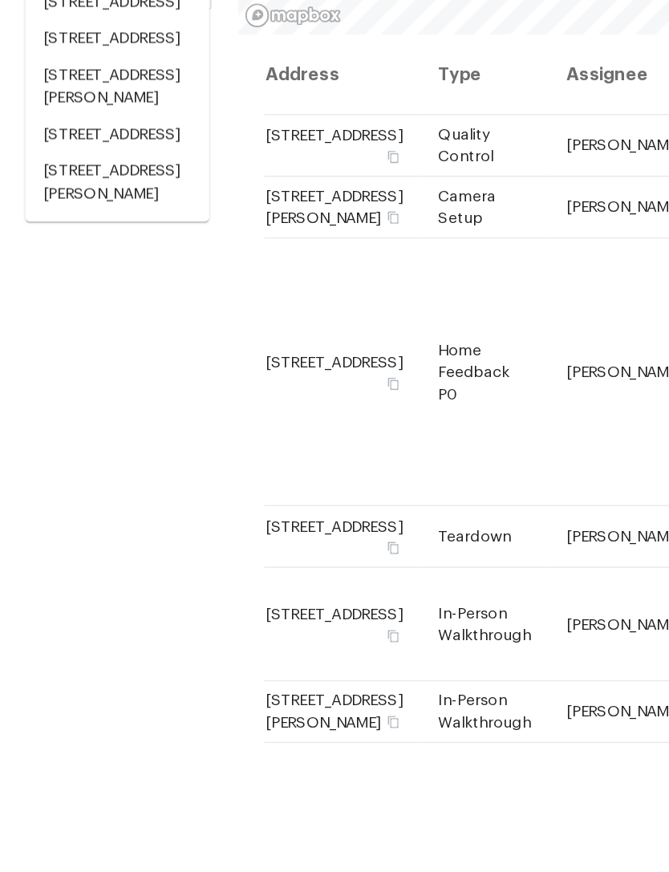
click at [51, 426] on li "[STREET_ADDRESS][PERSON_NAME]" at bounding box center [85, 447] width 134 height 43
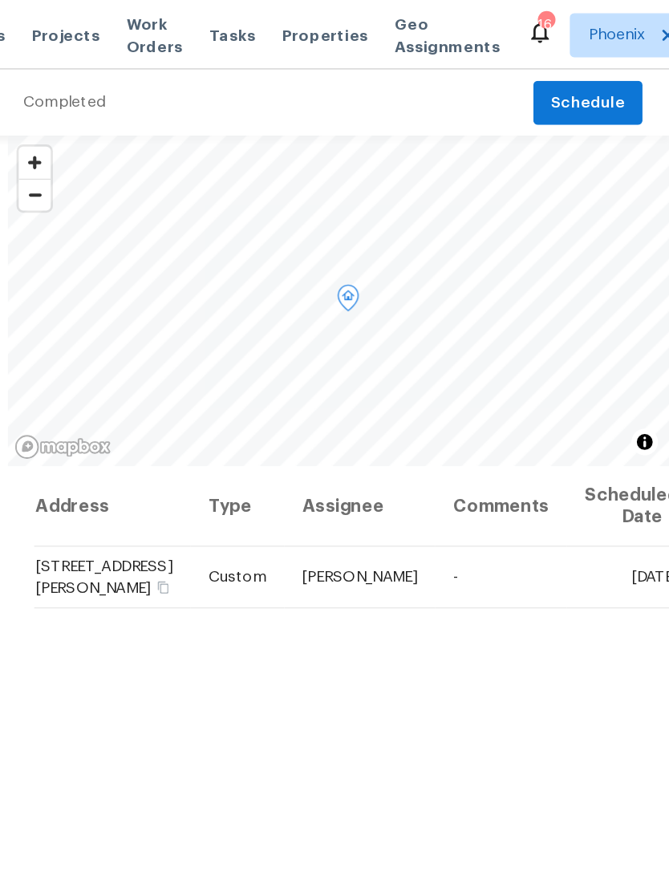
click at [0, 0] on icon at bounding box center [0, 0] width 0 height 0
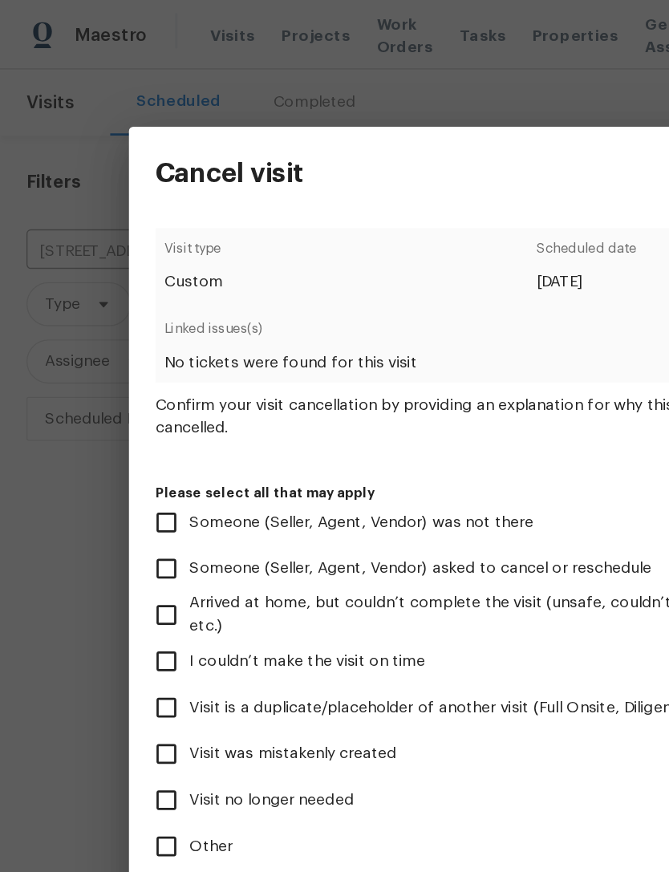
click at [123, 575] on input "Visit no longer needed" at bounding box center [121, 582] width 34 height 34
checkbox input "true"
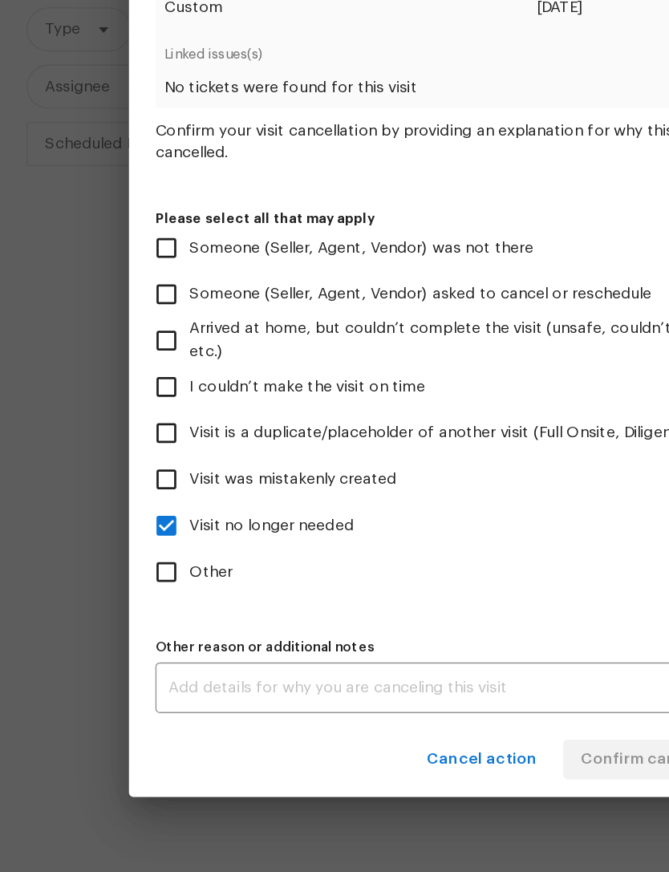
scroll to position [51, 0]
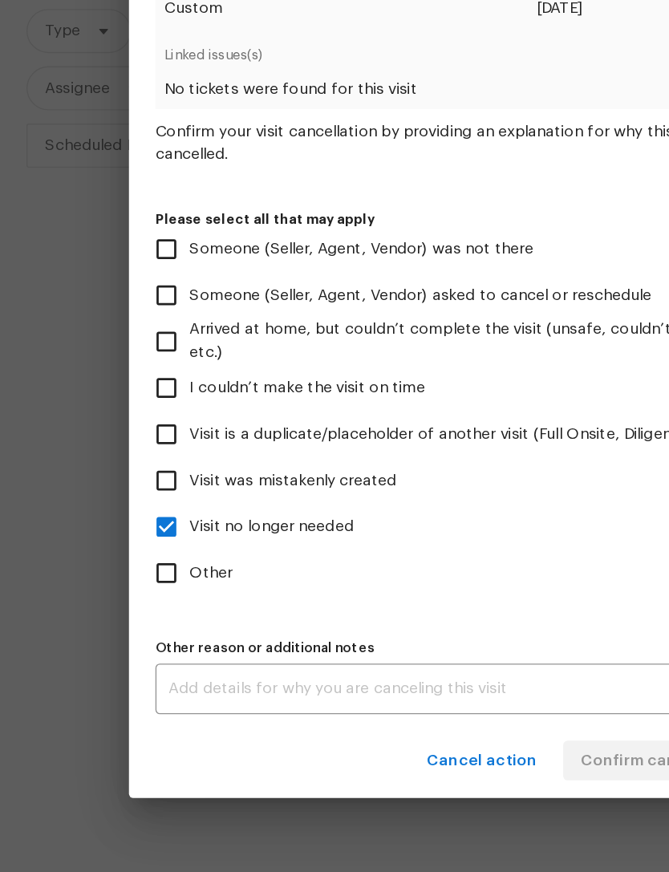
click at [319, 682] on div "x Other reason or additional notes" at bounding box center [334, 700] width 443 height 37
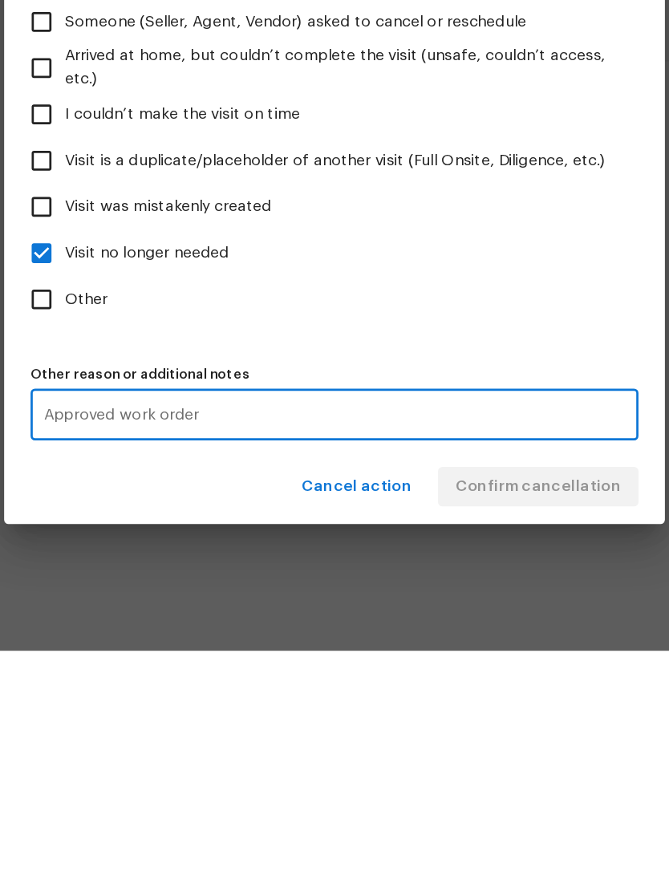
type textarea "Approved work order"
click at [410, 599] on label "Other" at bounding box center [323, 616] width 439 height 34
click at [138, 599] on input "Other" at bounding box center [121, 616] width 34 height 34
checkbox input "true"
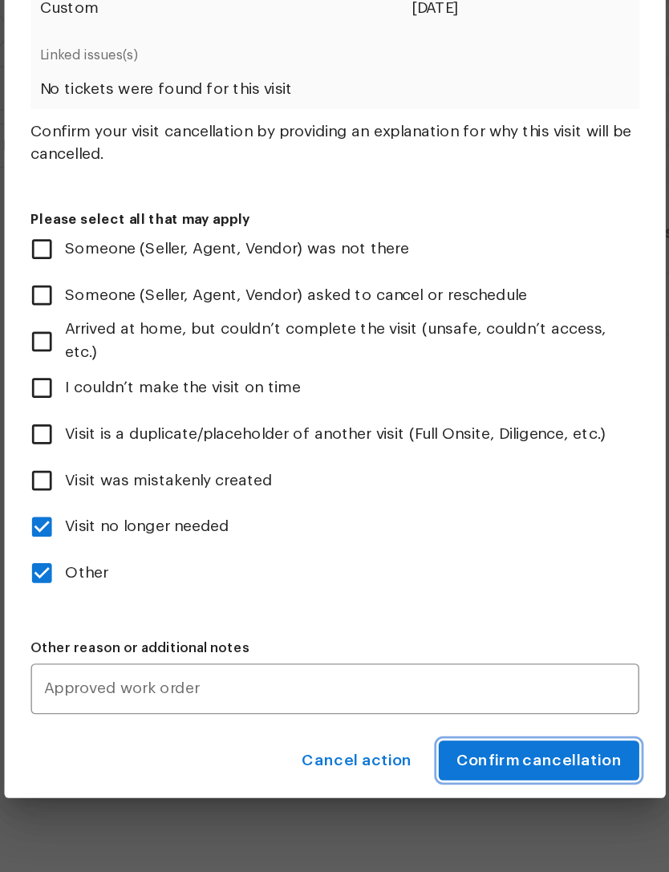
click at [423, 743] on span "Confirm cancellation" at bounding box center [483, 753] width 120 height 20
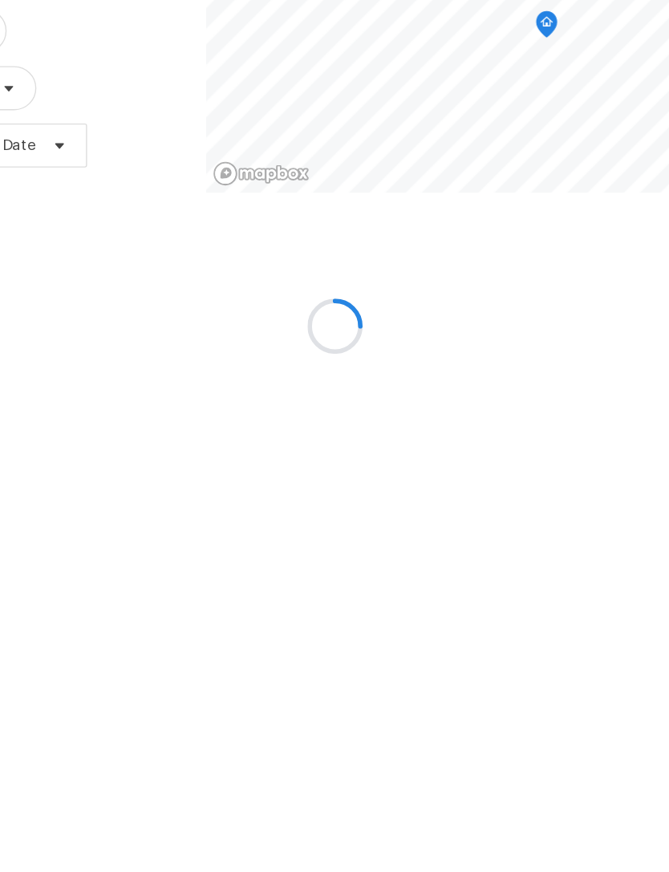
scroll to position [0, 0]
click at [411, 442] on html "Maestro Visits Projects Work Orders Tasks Properties Geo Assignments 16 Phoenix…" at bounding box center [334, 221] width 669 height 442
